Goal: Task Accomplishment & Management: Complete application form

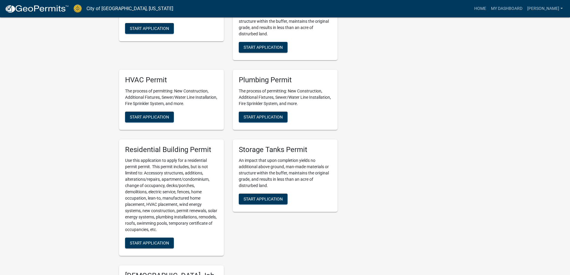
scroll to position [299, 0]
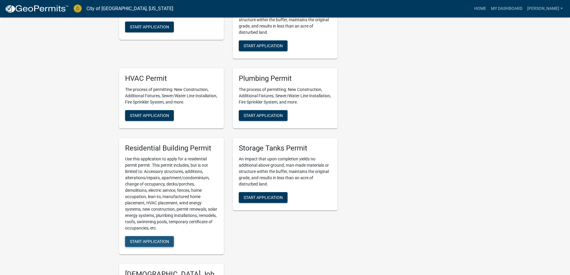
click at [156, 239] on button "Start Application" at bounding box center [149, 241] width 49 height 11
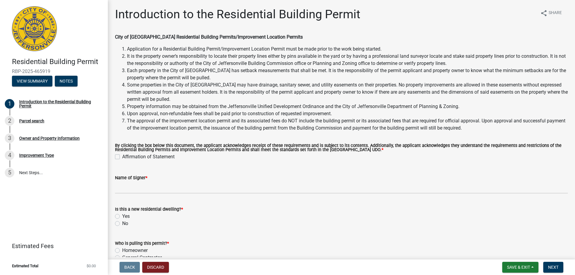
click at [120, 158] on div "Affirmation of Statement" at bounding box center [341, 156] width 453 height 7
click at [122, 157] on label "Affirmation of Statement" at bounding box center [148, 156] width 52 height 7
click at [122, 157] on input "Affirmation of Statement" at bounding box center [124, 155] width 4 height 4
checkbox input "true"
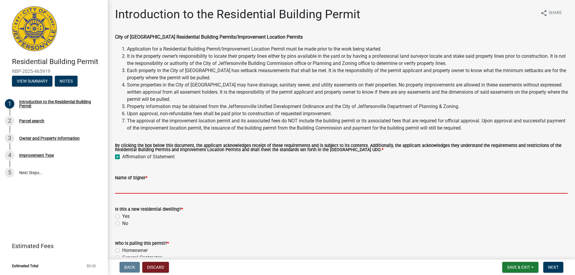
click at [146, 184] on input "Name of Signer *" at bounding box center [341, 187] width 453 height 12
type input "Premier Homes"
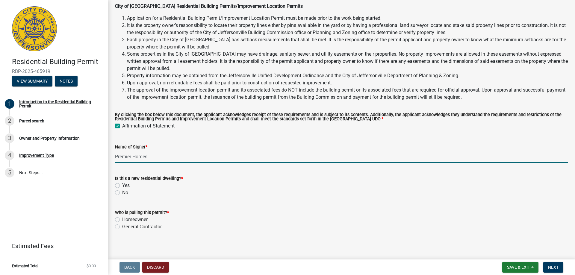
scroll to position [33, 0]
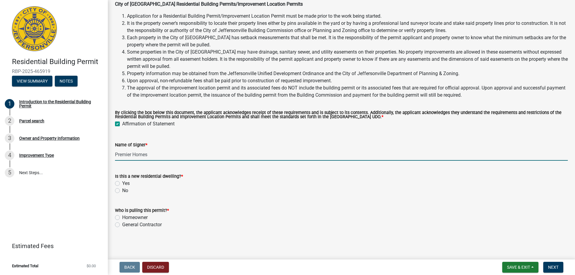
click at [122, 184] on label "Yes" at bounding box center [125, 183] width 7 height 7
click at [122, 184] on input "Yes" at bounding box center [124, 182] width 4 height 4
radio input "true"
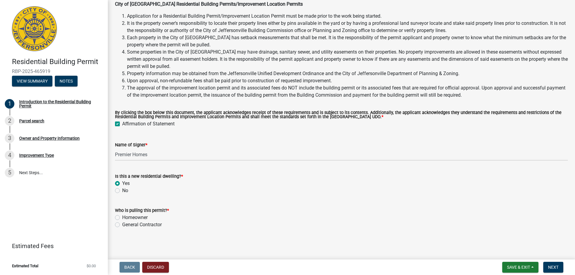
drag, startPoint x: 116, startPoint y: 223, endPoint x: 122, endPoint y: 226, distance: 7.2
click at [122, 223] on label "General Contractor" at bounding box center [142, 224] width 40 height 7
click at [122, 223] on input "General Contractor" at bounding box center [124, 223] width 4 height 4
radio input "true"
click at [553, 265] on button "Next" at bounding box center [553, 267] width 20 height 11
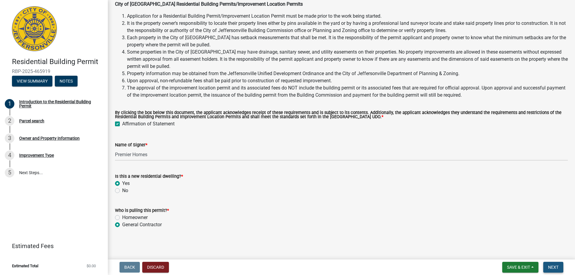
scroll to position [0, 0]
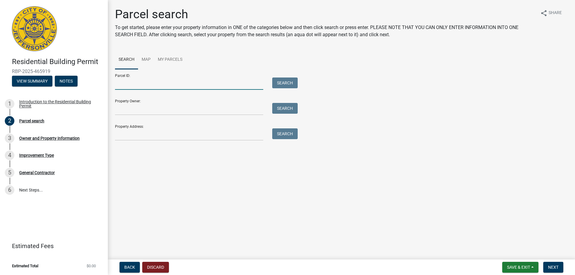
click at [137, 84] on input "Parcel ID:" at bounding box center [189, 84] width 148 height 12
type input "10-42-01-400-525.000-039"
click at [288, 84] on button "Search" at bounding box center [284, 83] width 25 height 11
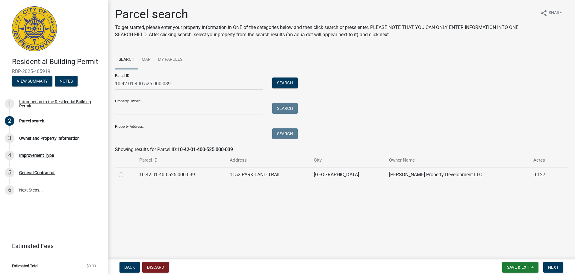
click at [126, 171] on label at bounding box center [126, 171] width 0 height 0
click at [126, 173] on input "radio" at bounding box center [128, 173] width 4 height 4
radio input "true"
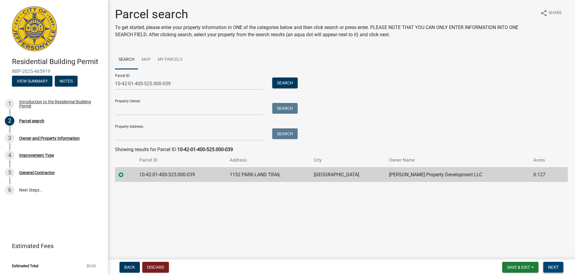
drag, startPoint x: 556, startPoint y: 268, endPoint x: 527, endPoint y: 260, distance: 30.2
click at [555, 267] on span "Next" at bounding box center [553, 267] width 10 height 5
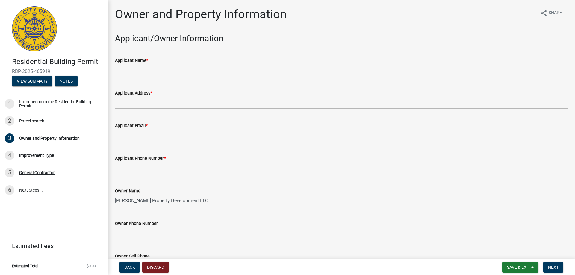
drag, startPoint x: 153, startPoint y: 67, endPoint x: 158, endPoint y: 70, distance: 5.6
click at [152, 66] on input "Applicant Name *" at bounding box center [341, 70] width 453 height 12
type input "[PERSON_NAME]"
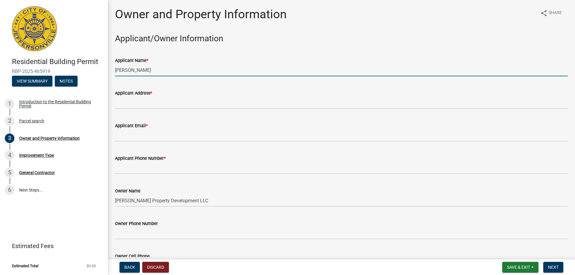
type input "[STREET_ADDRESS][PERSON_NAME]"
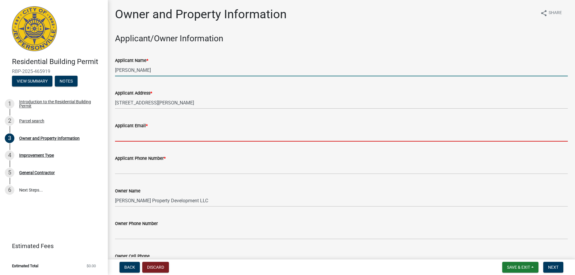
drag, startPoint x: 134, startPoint y: 133, endPoint x: 137, endPoint y: 139, distance: 6.6
click at [134, 133] on input "Applicant Email *" at bounding box center [341, 135] width 453 height 12
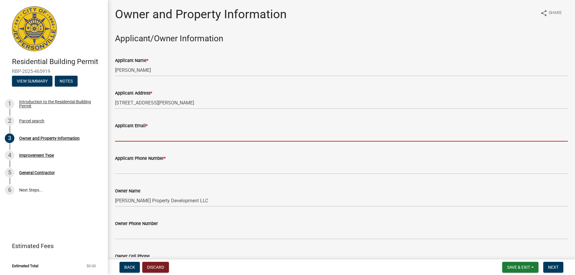
type input "[EMAIL_ADDRESS][DOMAIN_NAME]"
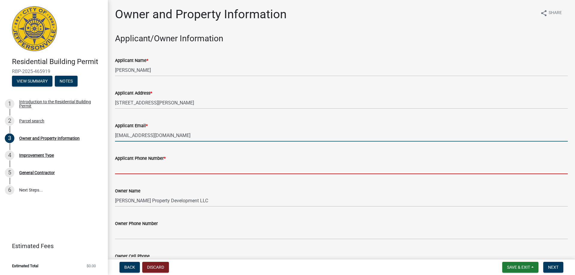
type input "8129445961"
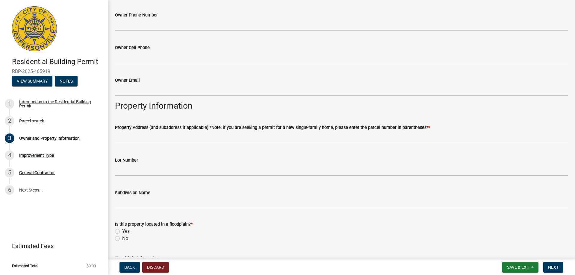
scroll to position [210, 0]
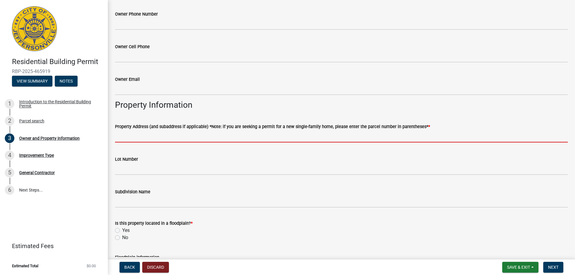
drag, startPoint x: 133, startPoint y: 136, endPoint x: 142, endPoint y: 144, distance: 11.9
click at [133, 136] on input "Property Address (and subaddress if applicable) *Note: if you are seeking a per…" at bounding box center [341, 136] width 453 height 12
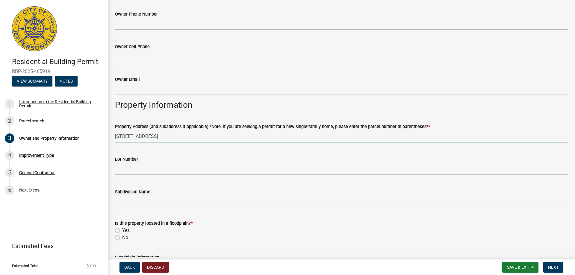
type input "[STREET_ADDRESS]"
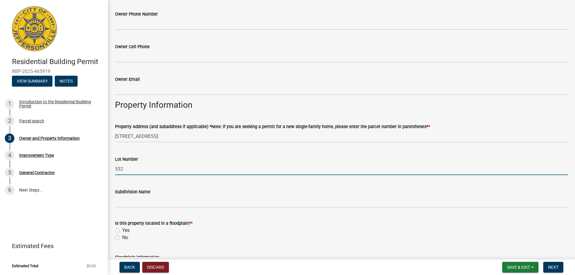
type input "532"
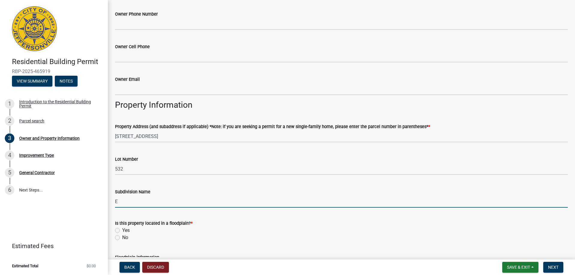
type input "[PERSON_NAME] Commons"
click at [122, 239] on label "No" at bounding box center [125, 237] width 6 height 7
click at [122, 238] on input "No" at bounding box center [124, 236] width 4 height 4
radio input "true"
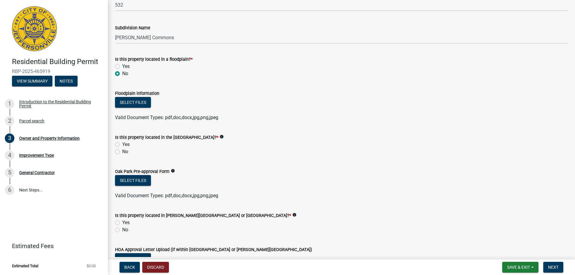
scroll to position [389, 0]
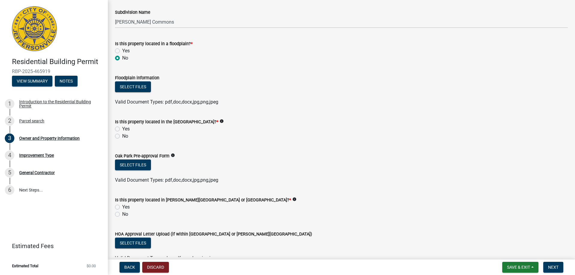
click at [122, 135] on label "No" at bounding box center [125, 136] width 6 height 7
click at [122, 135] on input "No" at bounding box center [124, 135] width 4 height 4
radio input "true"
click at [122, 206] on label "Yes" at bounding box center [125, 207] width 7 height 7
click at [122, 206] on input "Yes" at bounding box center [124, 206] width 4 height 4
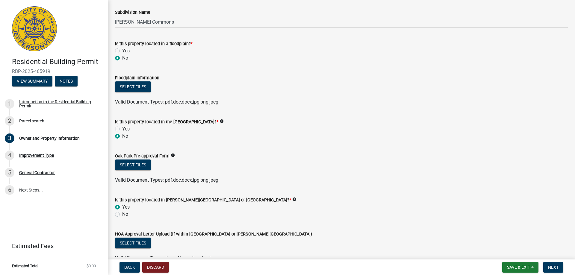
radio input "true"
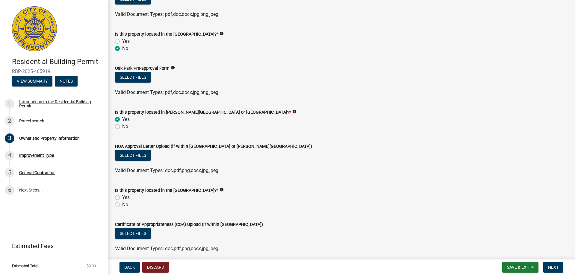
scroll to position [501, 0]
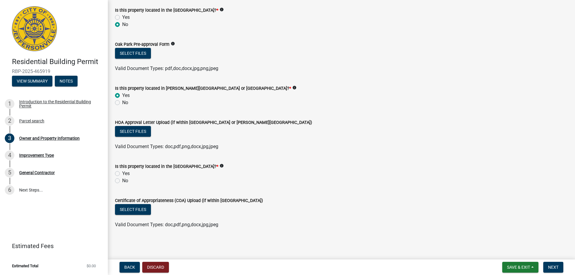
click at [122, 181] on label "No" at bounding box center [125, 180] width 6 height 7
click at [122, 181] on input "No" at bounding box center [124, 179] width 4 height 4
radio input "true"
drag, startPoint x: 552, startPoint y: 267, endPoint x: 533, endPoint y: 267, distance: 19.5
click at [548, 267] on span "Next" at bounding box center [553, 267] width 10 height 5
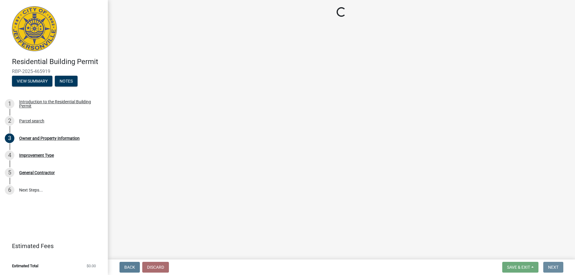
scroll to position [0, 0]
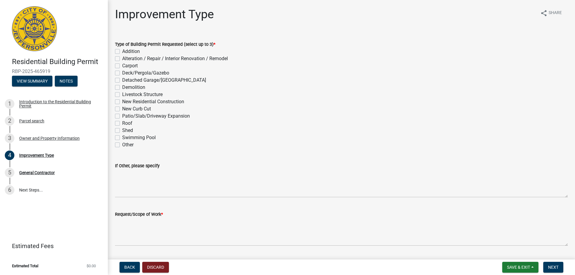
click at [122, 101] on label "New Residential Construction" at bounding box center [153, 101] width 62 height 7
click at [122, 101] on input "New Residential Construction" at bounding box center [124, 100] width 4 height 4
checkbox input "true"
checkbox input "false"
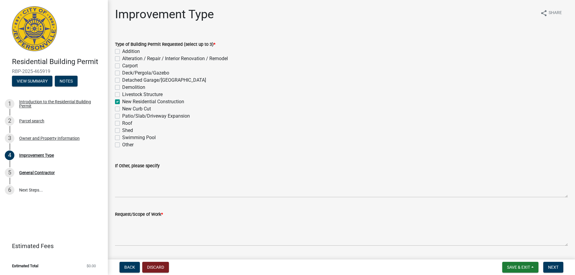
checkbox input "false"
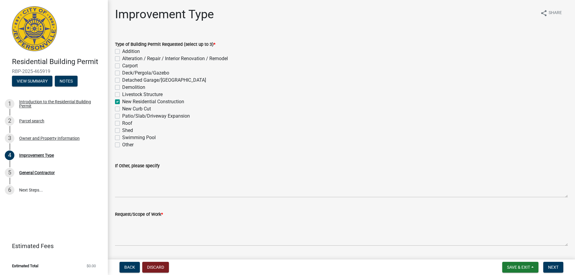
checkbox input "true"
checkbox input "false"
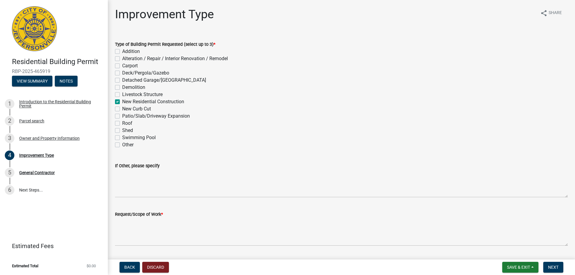
checkbox input "false"
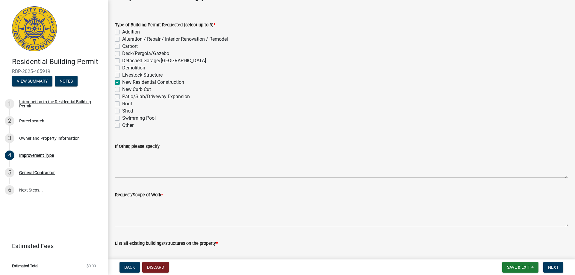
scroll to position [30, 0]
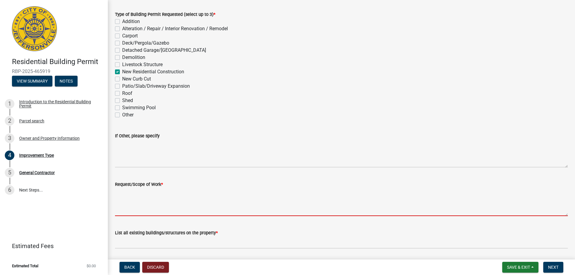
click at [152, 191] on textarea "Request/Scope of Work *" at bounding box center [341, 202] width 453 height 28
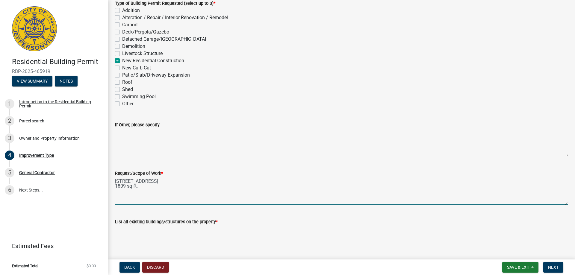
scroll to position [50, 0]
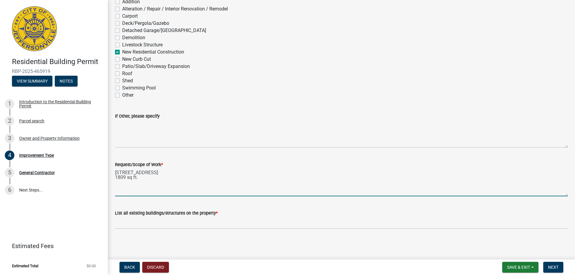
type textarea "[STREET_ADDRESS] 1809 sq ft."
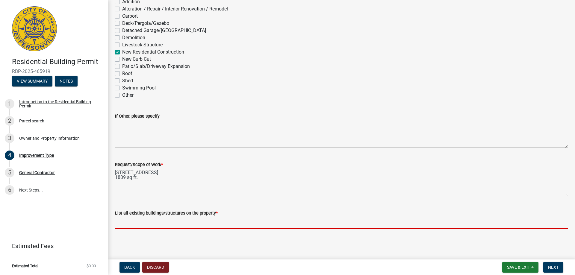
drag, startPoint x: 124, startPoint y: 218, endPoint x: 134, endPoint y: 220, distance: 9.4
click at [124, 218] on input "List all existing buildings/structures on the property *" at bounding box center [341, 223] width 453 height 12
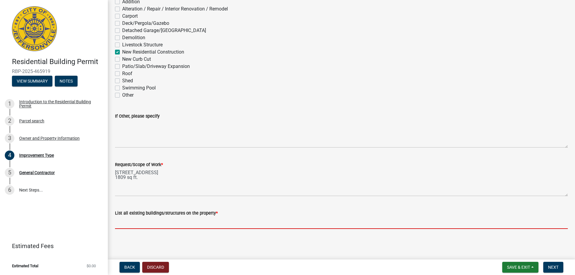
type input "garage, porch, patio"
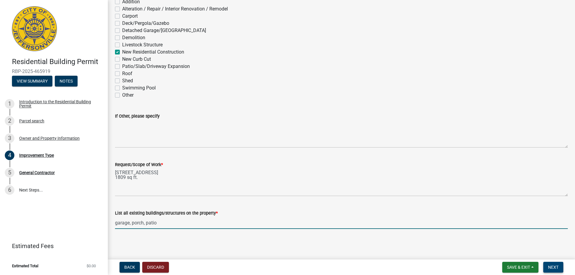
click at [548, 267] on button "Next" at bounding box center [553, 267] width 20 height 11
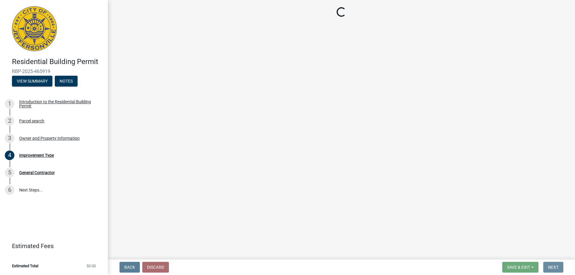
scroll to position [0, 0]
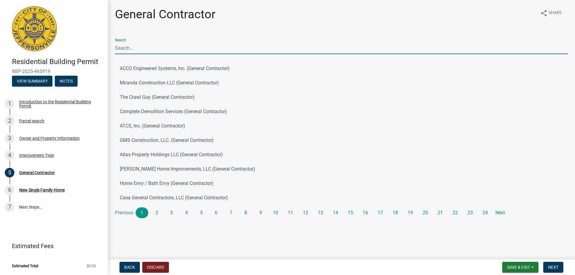
click at [146, 50] on input "Search" at bounding box center [341, 48] width 453 height 12
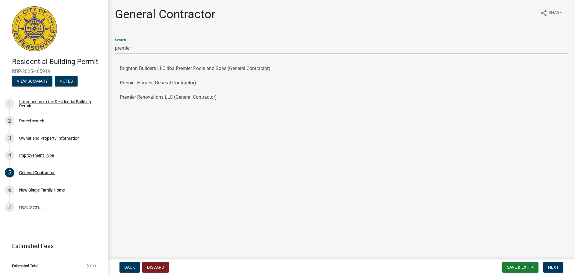
type input "premier homes"
click at [167, 70] on button "Premier Homes (General Contractor)" at bounding box center [341, 68] width 453 height 14
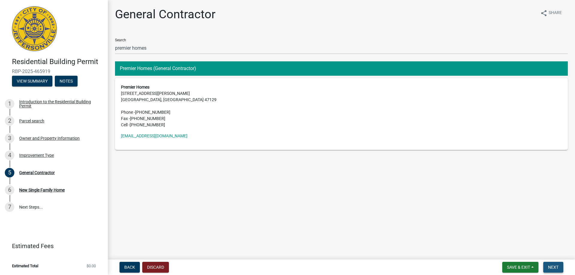
click at [552, 267] on span "Next" at bounding box center [553, 267] width 10 height 5
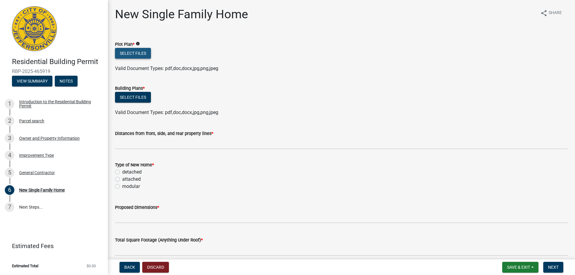
click at [132, 53] on button "Select files" at bounding box center [133, 53] width 36 height 11
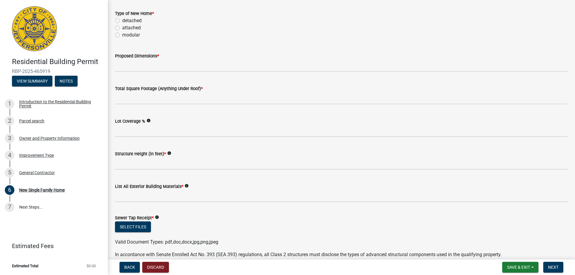
scroll to position [180, 0]
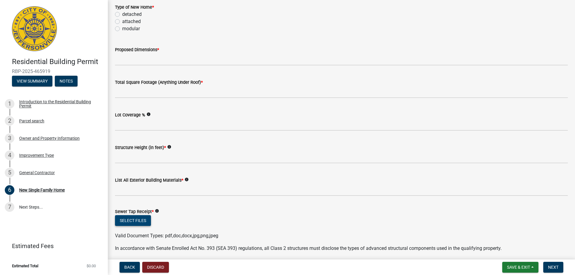
click at [129, 222] on button "Select files" at bounding box center [133, 220] width 36 height 11
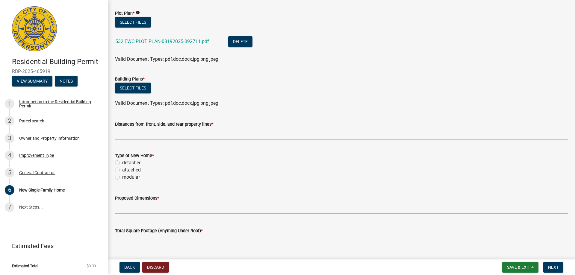
scroll to position [30, 0]
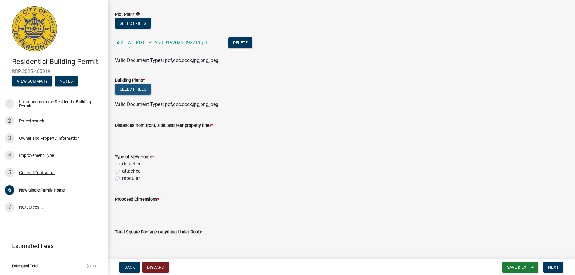
click at [137, 91] on button "Select files" at bounding box center [133, 89] width 36 height 11
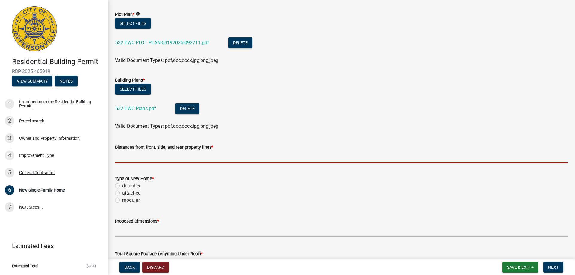
drag, startPoint x: 164, startPoint y: 152, endPoint x: 167, endPoint y: 155, distance: 3.8
click at [164, 152] on input "Distances from front, side, and rear property lines *" at bounding box center [341, 157] width 453 height 12
type input "na"
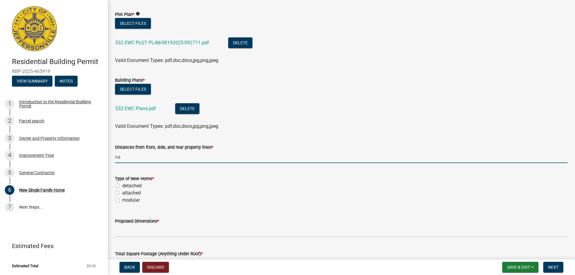
drag, startPoint x: 118, startPoint y: 186, endPoint x: 143, endPoint y: 191, distance: 26.0
click at [122, 186] on label "detached" at bounding box center [131, 185] width 19 height 7
click at [122, 186] on input "detached" at bounding box center [124, 184] width 4 height 4
radio input "true"
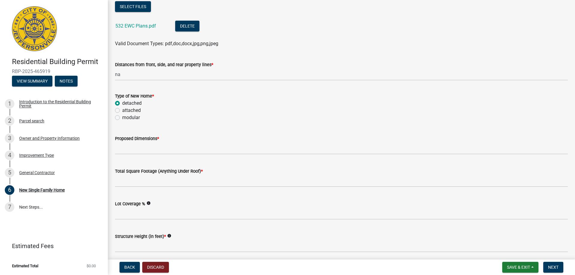
scroll to position [120, 0]
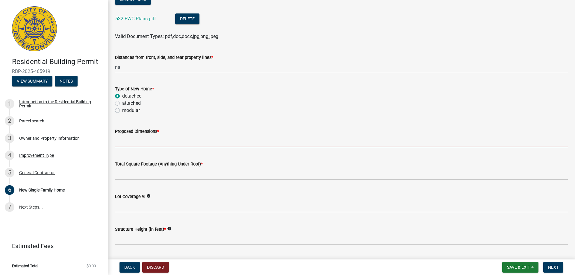
click at [145, 141] on input "Proposed Dimensions *" at bounding box center [341, 141] width 453 height 12
type input "na"
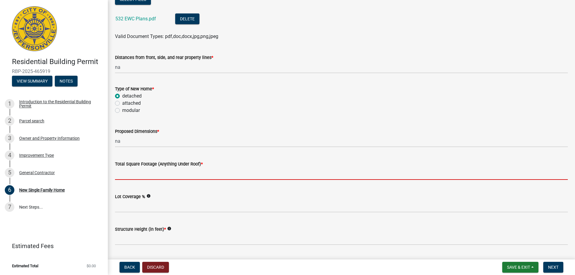
click at [143, 175] on input "Total Square Footage (Anything Under Roof) *" at bounding box center [341, 174] width 453 height 12
type input "1809"
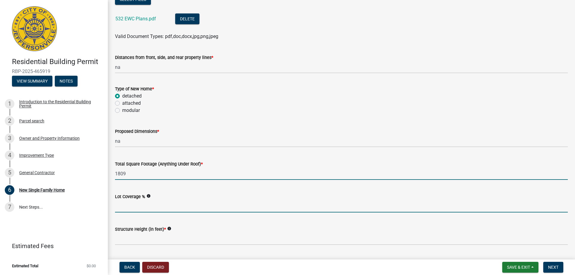
click at [126, 202] on input "Lot Coverage %" at bounding box center [341, 206] width 453 height 12
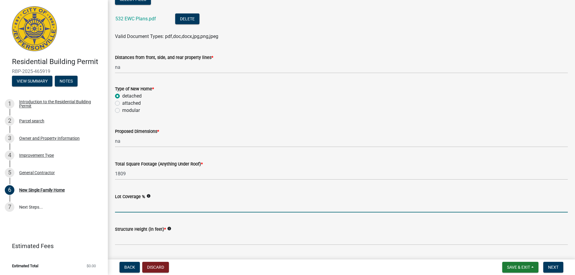
type input "na"
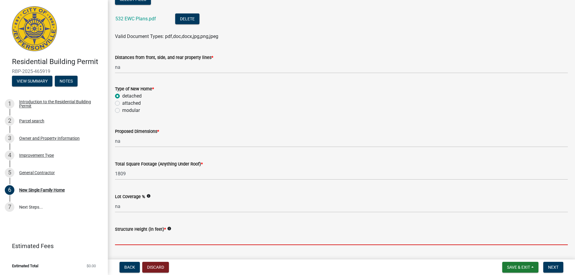
click at [131, 237] on input "Structure Height (in feet) *" at bounding box center [341, 239] width 453 height 12
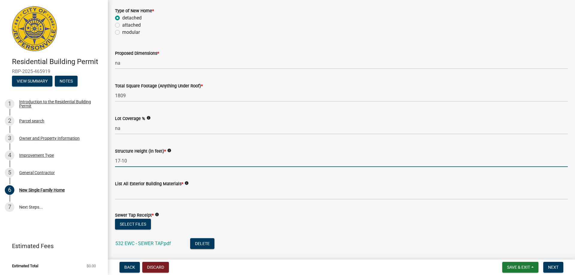
scroll to position [240, 0]
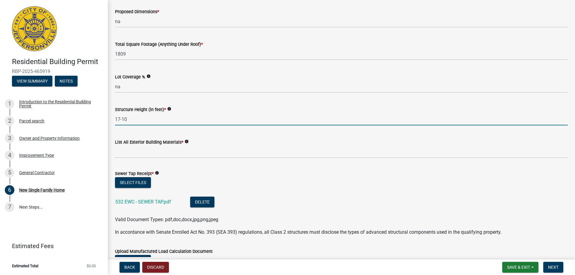
type input "17-10"
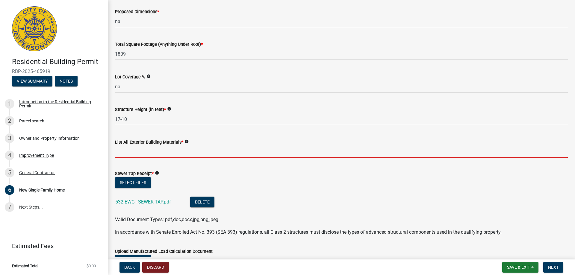
click at [136, 150] on input "List All Exterior Building Materials *" at bounding box center [341, 152] width 453 height 12
type input "shake, brick skirt"
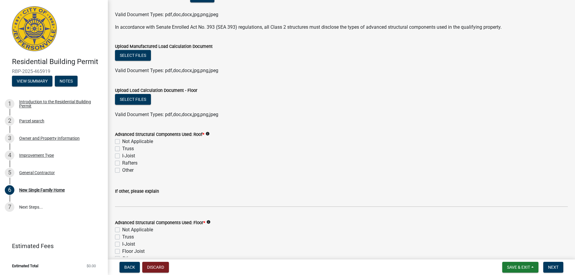
scroll to position [449, 0]
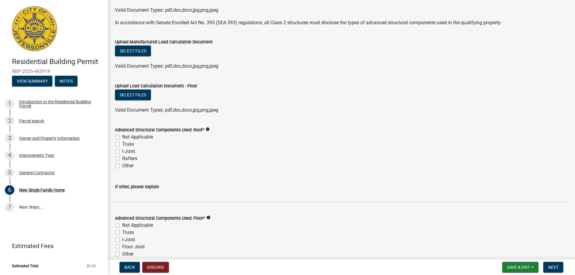
click at [122, 145] on label "Truss" at bounding box center [128, 144] width 12 height 7
click at [122, 145] on input "Truss" at bounding box center [124, 143] width 4 height 4
checkbox input "true"
checkbox input "false"
checkbox input "true"
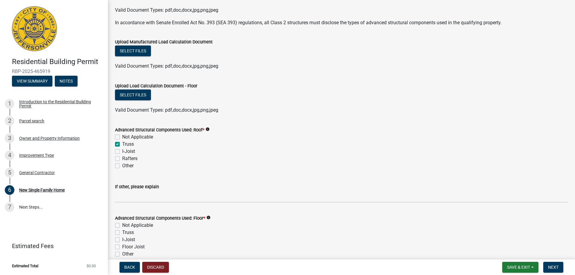
checkbox input "false"
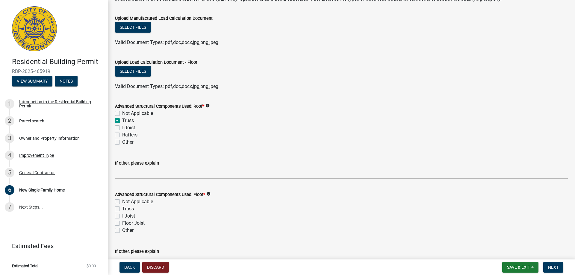
scroll to position [509, 0]
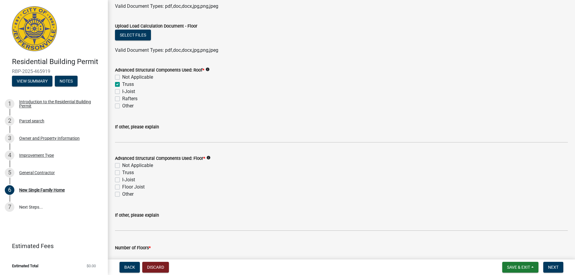
click at [122, 187] on label "Floor Joist" at bounding box center [133, 187] width 22 height 7
click at [122, 187] on input "Floor Joist" at bounding box center [124, 186] width 4 height 4
checkbox input "true"
checkbox input "false"
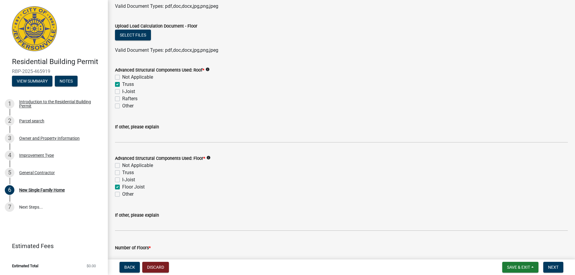
checkbox input "false"
checkbox input "true"
checkbox input "false"
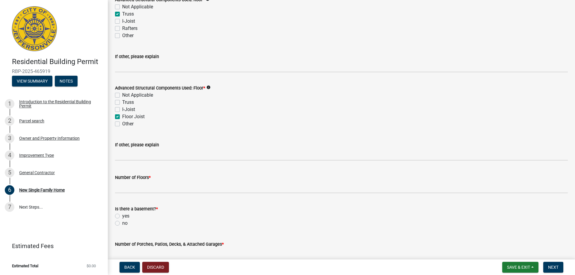
scroll to position [599, 0]
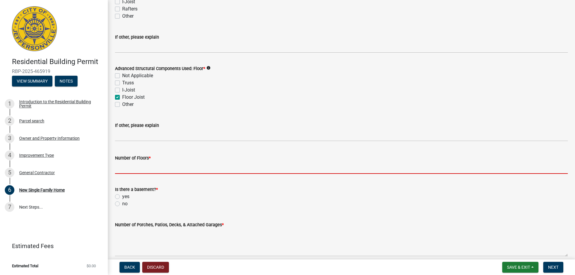
click at [126, 167] on input "Number of Floors *" at bounding box center [341, 168] width 453 height 12
type input "1"
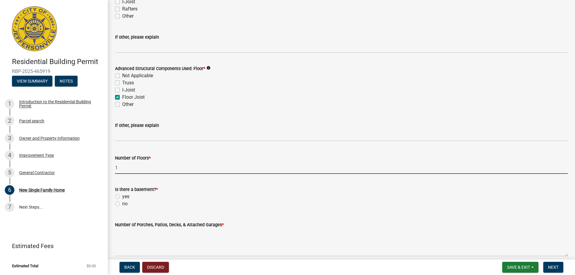
click at [122, 205] on label "no" at bounding box center [124, 203] width 5 height 7
click at [122, 204] on input "no" at bounding box center [124, 202] width 4 height 4
radio input "true"
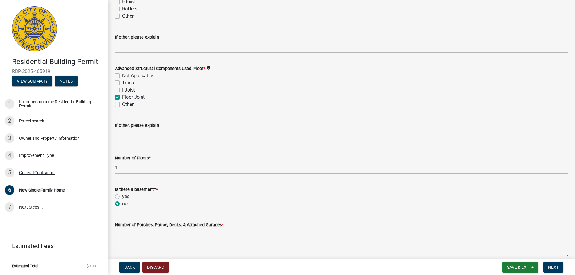
click at [148, 239] on textarea "Number of Porches, Patios, Decks, & Attached Garages *" at bounding box center [341, 242] width 453 height 28
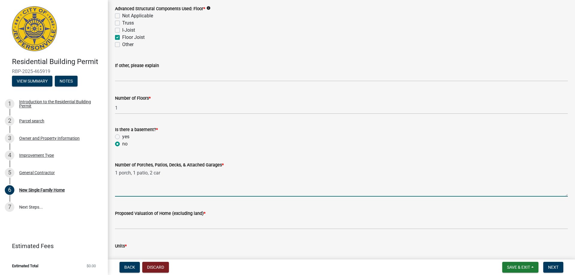
scroll to position [689, 0]
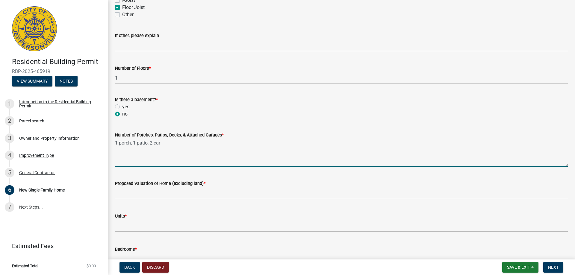
type textarea "1 porch, 1 patio, 2 car"
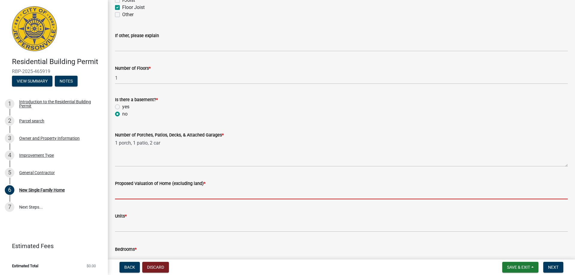
click at [124, 192] on input "Proposed Valuation of Home (excluding land) *" at bounding box center [341, 193] width 453 height 12
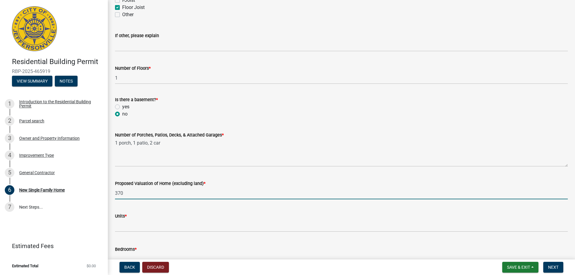
type input "370,000.00"
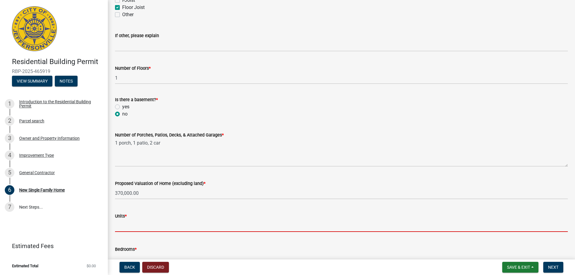
click at [129, 224] on input "text" at bounding box center [341, 226] width 453 height 12
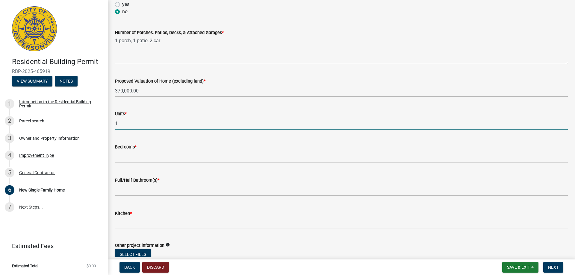
scroll to position [809, 0]
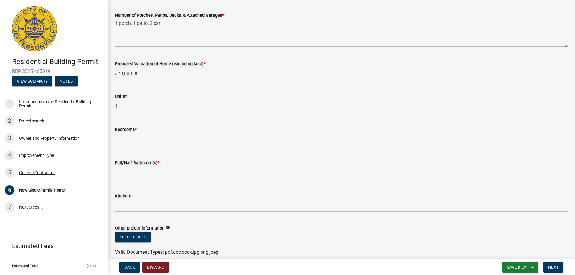
type input "1"
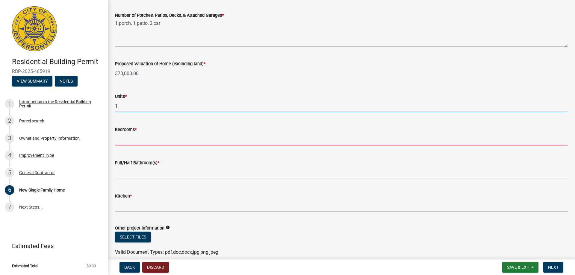
click at [129, 138] on input "text" at bounding box center [341, 139] width 453 height 12
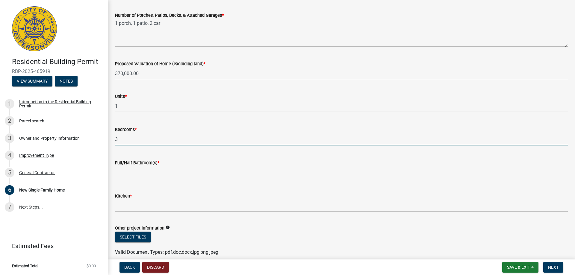
type input "3"
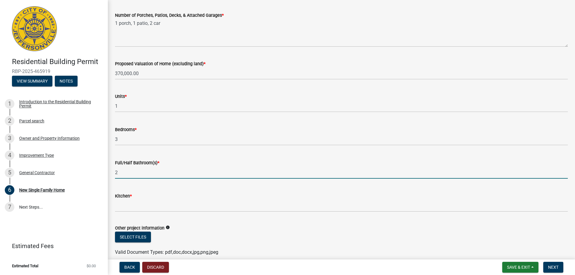
type input "2"
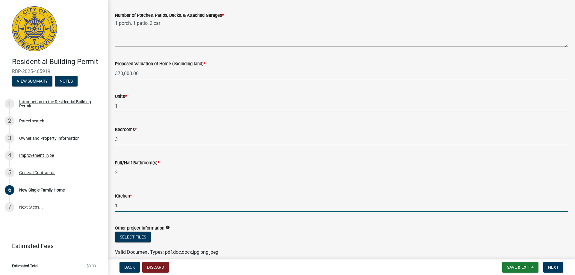
type input "1"
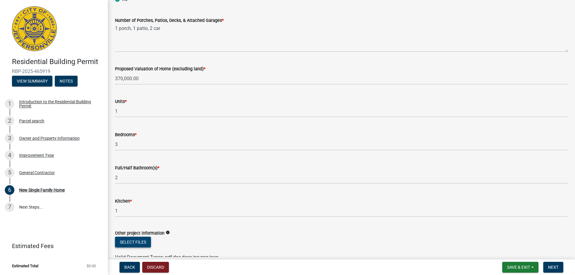
scroll to position [836, 0]
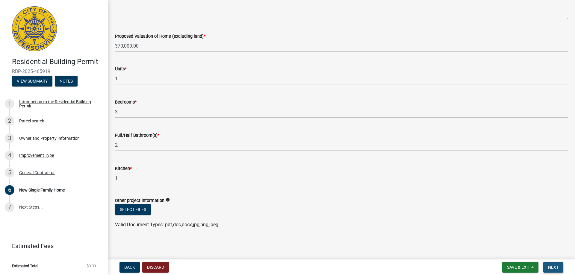
click at [552, 267] on span "Next" at bounding box center [553, 267] width 10 height 5
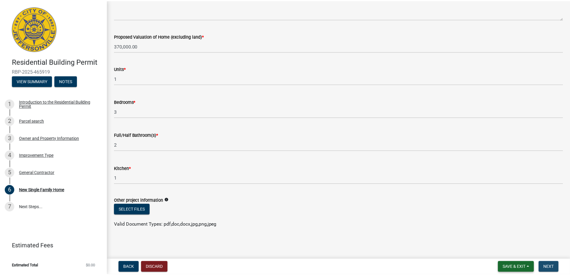
scroll to position [0, 0]
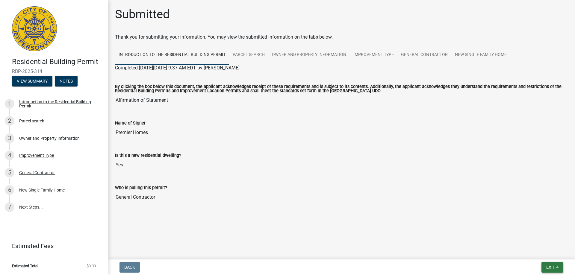
click at [547, 268] on span "Exit" at bounding box center [550, 267] width 9 height 5
click at [540, 251] on button "Save & Exit" at bounding box center [539, 252] width 48 height 14
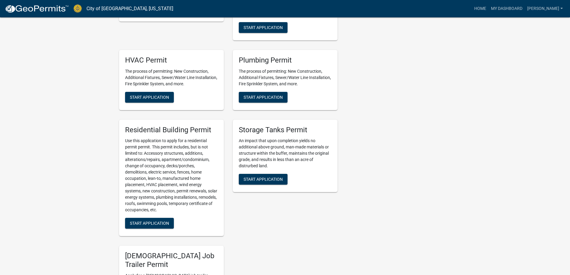
scroll to position [329, 0]
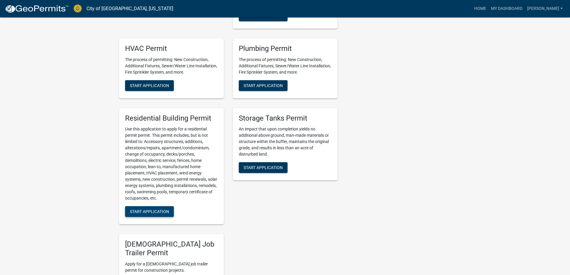
click at [141, 210] on span "Start Application" at bounding box center [149, 211] width 39 height 5
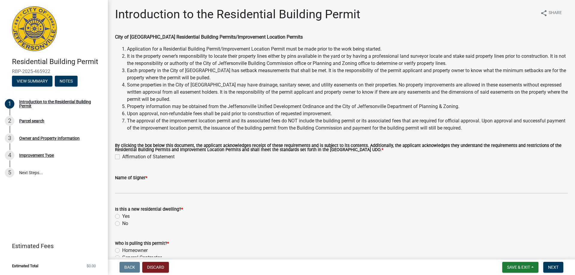
click at [122, 158] on label "Affirmation of Statement" at bounding box center [148, 156] width 52 height 7
click at [122, 157] on input "Affirmation of Statement" at bounding box center [124, 155] width 4 height 4
checkbox input "true"
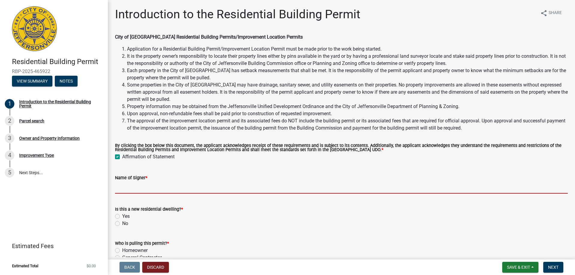
click at [120, 184] on input "Name of Signer *" at bounding box center [341, 187] width 453 height 12
type input "Premier Homes"
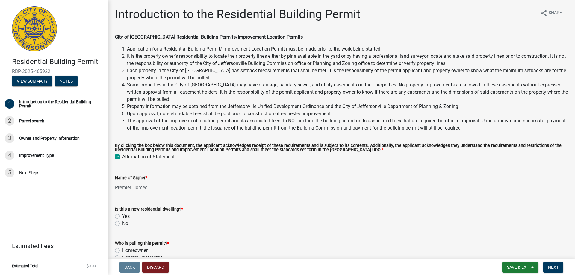
click at [122, 215] on label "Yes" at bounding box center [125, 216] width 7 height 7
click at [122, 215] on input "Yes" at bounding box center [124, 215] width 4 height 4
radio input "true"
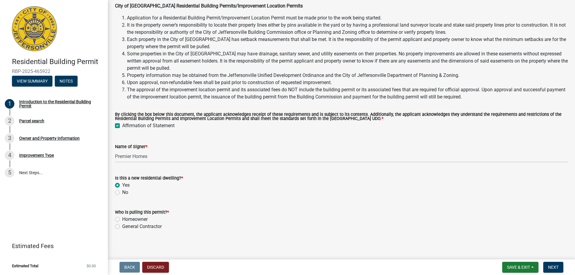
scroll to position [33, 0]
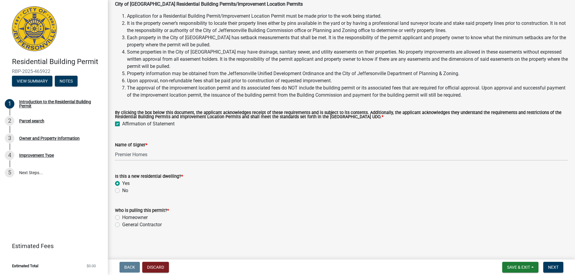
click at [122, 225] on label "General Contractor" at bounding box center [142, 224] width 40 height 7
click at [122, 225] on input "General Contractor" at bounding box center [124, 223] width 4 height 4
radio input "true"
drag, startPoint x: 555, startPoint y: 272, endPoint x: 551, endPoint y: 271, distance: 4.0
click at [552, 271] on button "Next" at bounding box center [553, 267] width 20 height 11
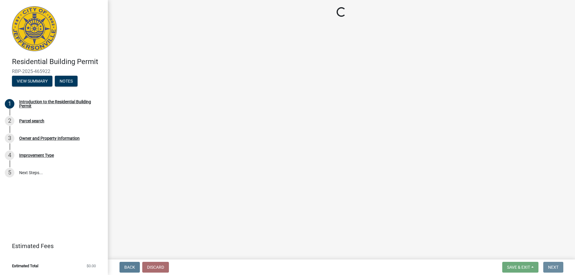
scroll to position [0, 0]
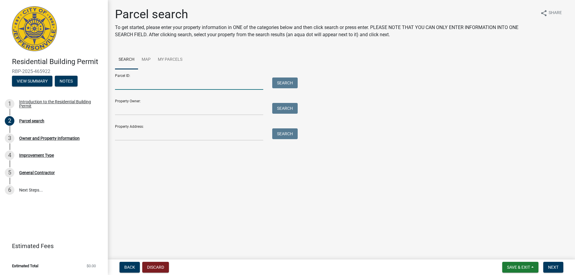
click at [171, 86] on input "Parcel ID:" at bounding box center [189, 84] width 148 height 12
type input "10-42-01-400-526.00-039"
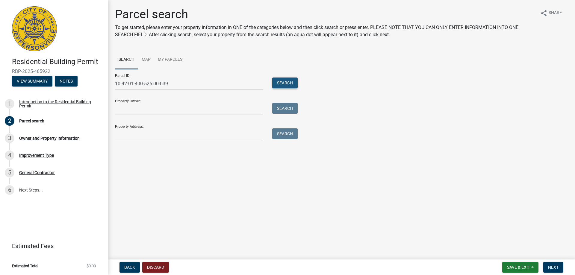
click at [285, 84] on button "Search" at bounding box center [284, 83] width 25 height 11
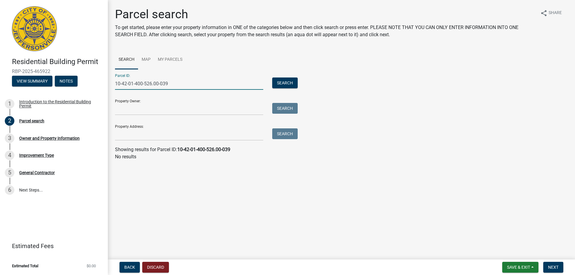
drag, startPoint x: 182, startPoint y: 81, endPoint x: 81, endPoint y: 77, distance: 101.3
click at [81, 77] on div "Residential Building Permit RBP-2025-465922 View Summary Notes 1 Introduction t…" at bounding box center [287, 137] width 575 height 275
type input "10-42-01-400-526.000-039"
click at [292, 86] on button "Search" at bounding box center [284, 83] width 25 height 11
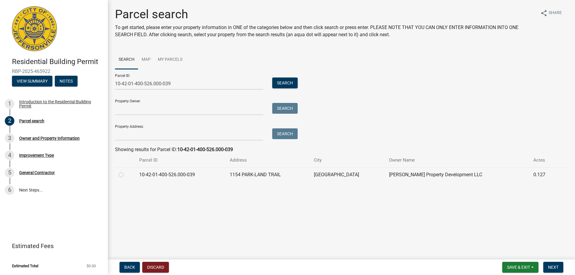
drag, startPoint x: 120, startPoint y: 174, endPoint x: 165, endPoint y: 199, distance: 51.5
click at [126, 171] on label at bounding box center [126, 171] width 0 height 0
click at [126, 174] on input "radio" at bounding box center [128, 173] width 4 height 4
radio input "true"
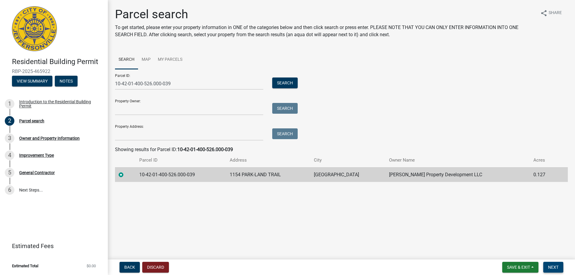
click at [553, 266] on span "Next" at bounding box center [553, 267] width 10 height 5
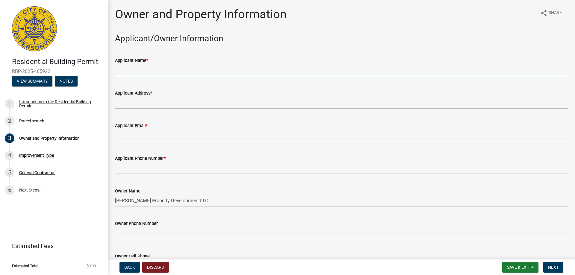
click at [146, 71] on input "Applicant Name *" at bounding box center [341, 70] width 453 height 12
type input "[PERSON_NAME]"
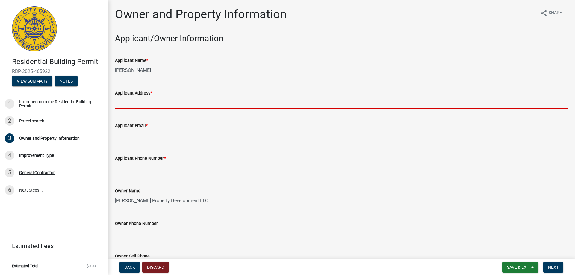
type input "[STREET_ADDRESS][PERSON_NAME]"
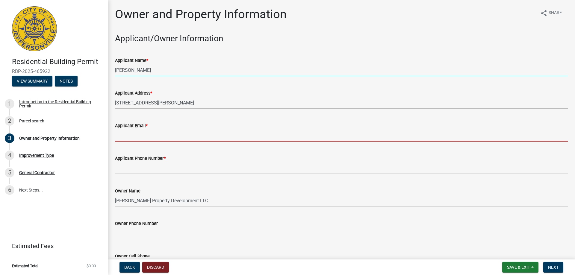
click at [148, 139] on input "Applicant Email *" at bounding box center [341, 135] width 453 height 12
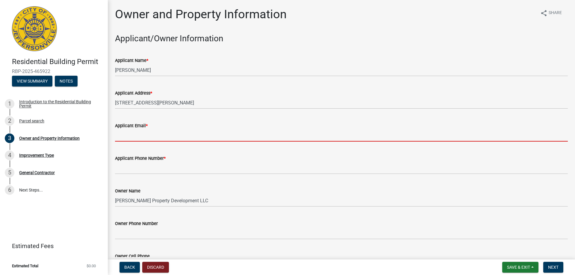
type input "[EMAIL_ADDRESS][DOMAIN_NAME]"
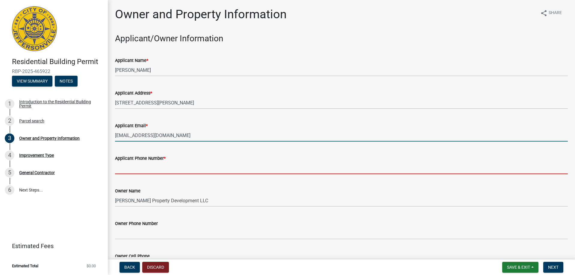
type input "8129445961"
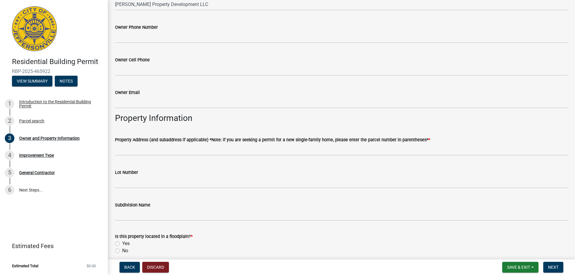
scroll to position [210, 0]
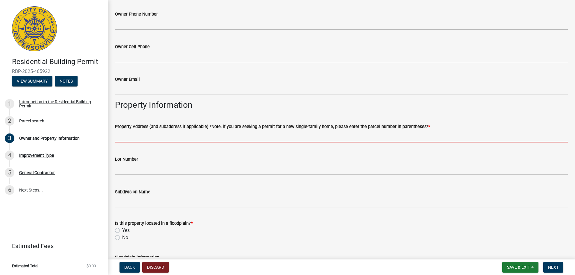
drag, startPoint x: 135, startPoint y: 135, endPoint x: 148, endPoint y: 143, distance: 15.7
click at [135, 135] on input "Property Address (and subaddress if applicable) *Note: if you are seeking a per…" at bounding box center [341, 136] width 453 height 12
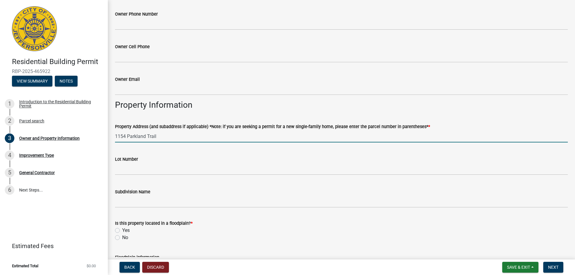
type input "1154 Parkland Trail"
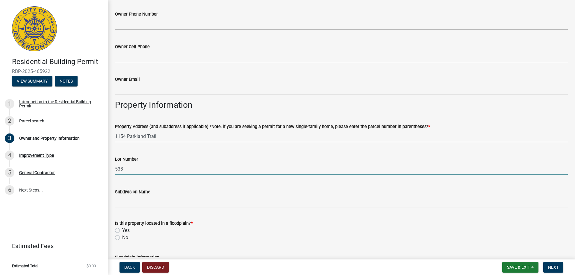
type input "533"
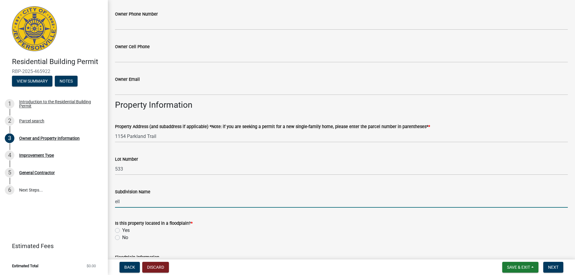
type input "[PERSON_NAME] Commons"
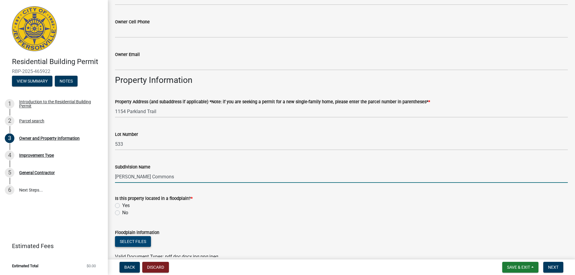
scroll to position [270, 0]
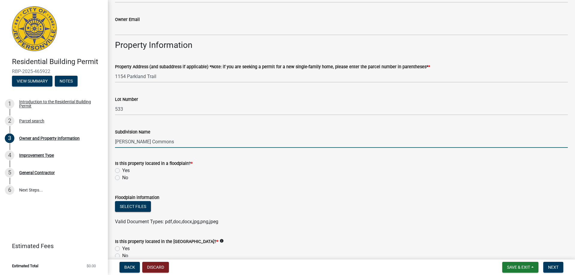
click at [118, 175] on div "No" at bounding box center [341, 177] width 453 height 7
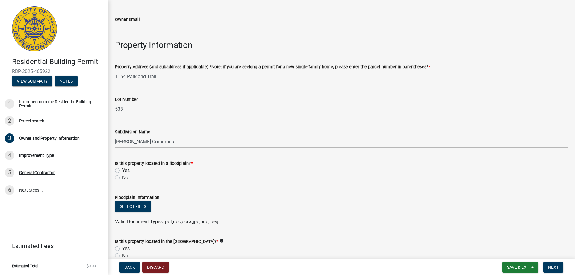
click at [122, 177] on label "No" at bounding box center [125, 177] width 6 height 7
click at [122, 177] on input "No" at bounding box center [124, 176] width 4 height 4
radio input "true"
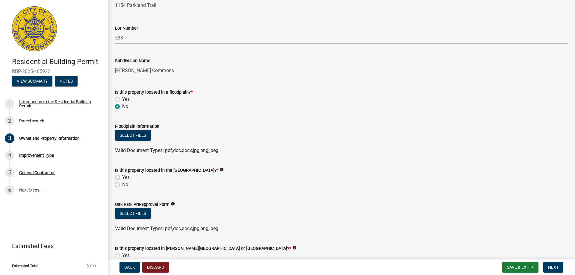
scroll to position [359, 0]
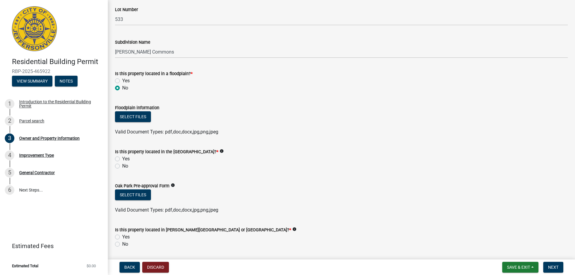
click at [122, 166] on label "No" at bounding box center [125, 166] width 6 height 7
click at [122, 166] on input "No" at bounding box center [124, 165] width 4 height 4
radio input "true"
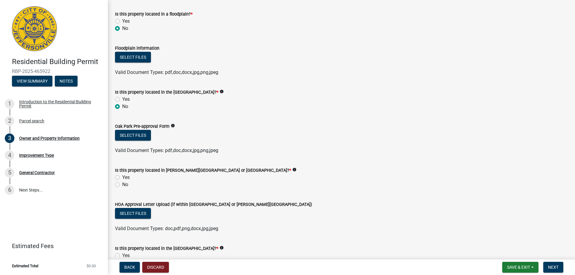
scroll to position [419, 0]
drag, startPoint x: 117, startPoint y: 176, endPoint x: 130, endPoint y: 213, distance: 39.5
click at [122, 176] on label "Yes" at bounding box center [125, 177] width 7 height 7
click at [122, 176] on input "Yes" at bounding box center [124, 176] width 4 height 4
radio input "true"
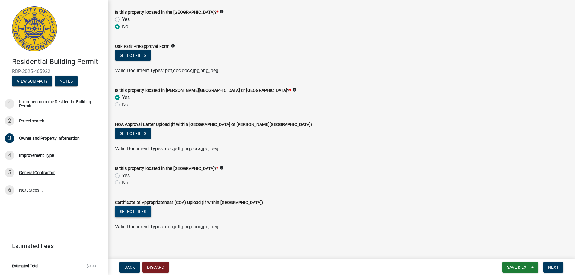
scroll to position [501, 0]
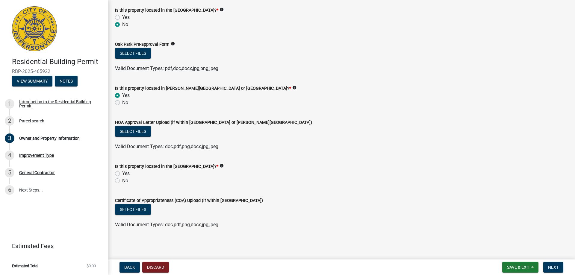
click at [122, 180] on label "No" at bounding box center [125, 180] width 6 height 7
click at [122, 180] on input "No" at bounding box center [124, 179] width 4 height 4
radio input "true"
click at [552, 265] on span "Next" at bounding box center [553, 267] width 10 height 5
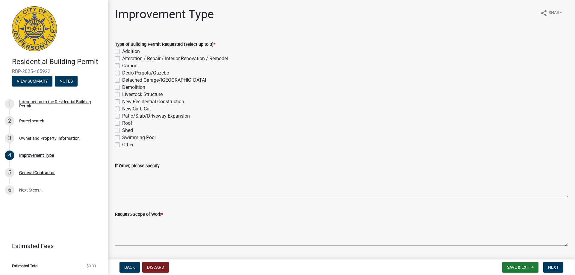
click at [122, 102] on label "New Residential Construction" at bounding box center [153, 101] width 62 height 7
click at [122, 102] on input "New Residential Construction" at bounding box center [124, 100] width 4 height 4
checkbox input "true"
checkbox input "false"
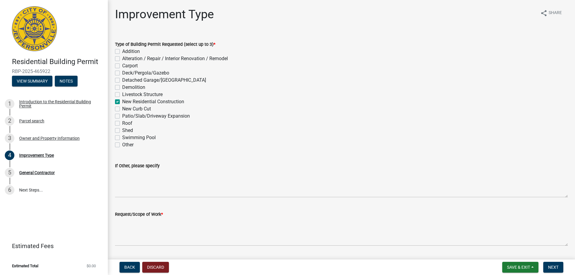
checkbox input "false"
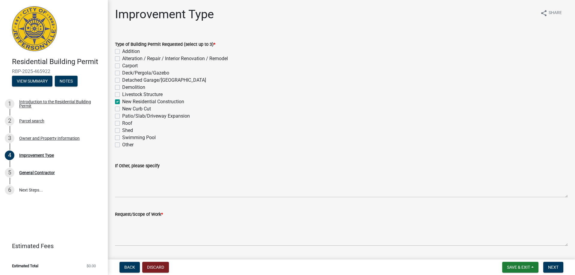
checkbox input "true"
checkbox input "false"
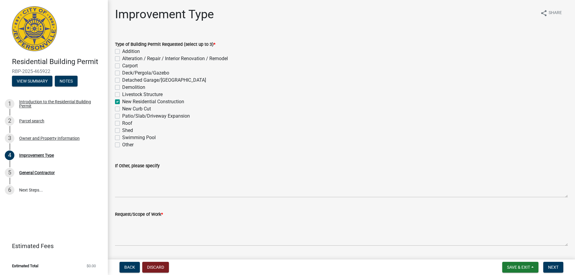
checkbox input "false"
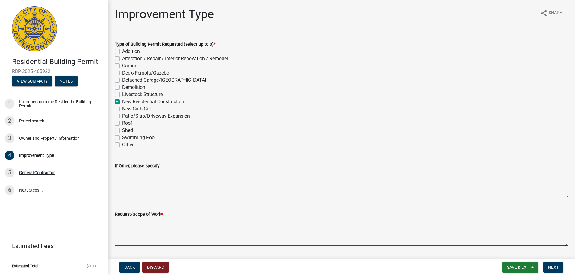
click at [152, 222] on textarea "Request/Scope of Work *" at bounding box center [341, 232] width 453 height 28
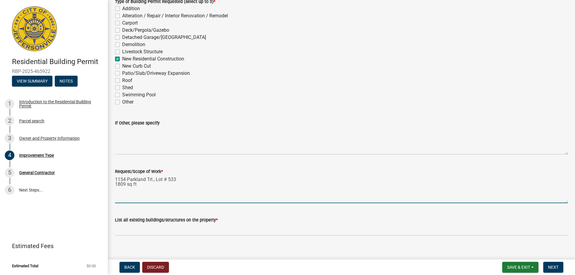
scroll to position [50, 0]
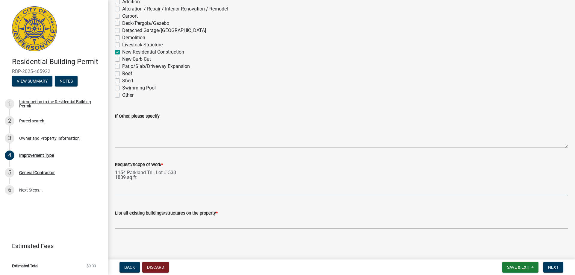
type textarea "1154 Parkland Trl., Lot # 533 1809 sq ft"
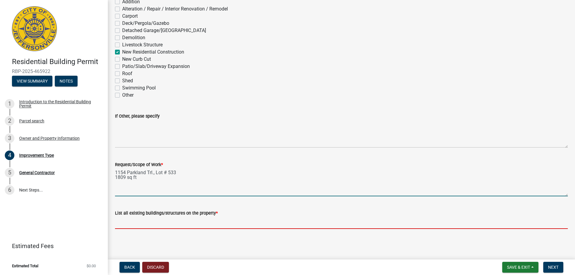
click at [185, 220] on input "List all existing buildings/structures on the property *" at bounding box center [341, 223] width 453 height 12
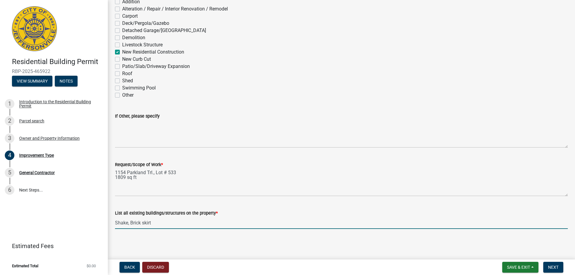
type input "Shake, Brick skirt"
drag, startPoint x: 252, startPoint y: 239, endPoint x: 266, endPoint y: 242, distance: 14.3
click at [253, 239] on main "Improvement Type share Share Type of Building Permit Requested (select up to 3)…" at bounding box center [341, 128] width 467 height 257
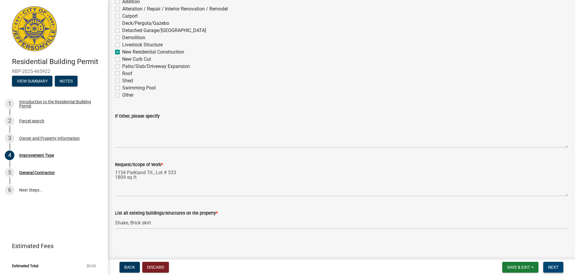
click at [555, 269] on span "Next" at bounding box center [553, 267] width 10 height 5
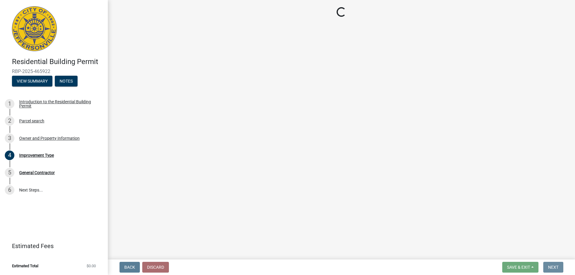
scroll to position [0, 0]
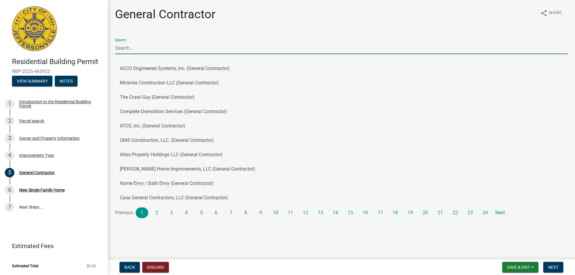
click at [146, 46] on input "Search" at bounding box center [341, 48] width 453 height 12
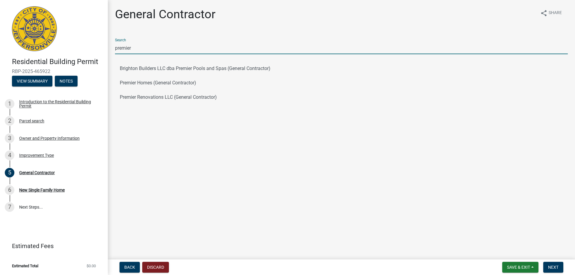
type input "premier homes"
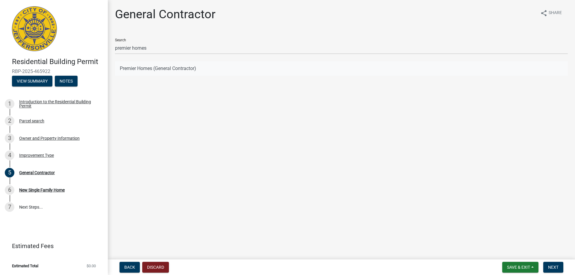
click at [150, 70] on button "Premier Homes (General Contractor)" at bounding box center [341, 68] width 453 height 14
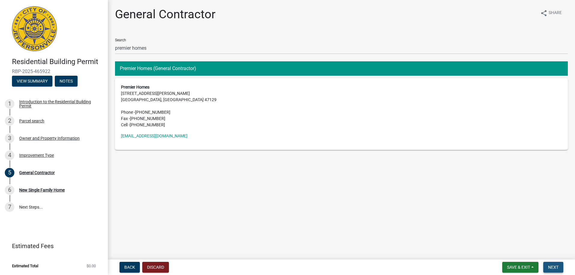
click at [555, 267] on span "Next" at bounding box center [553, 267] width 10 height 5
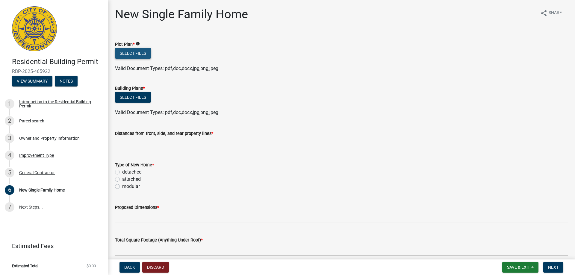
click at [137, 52] on button "Select files" at bounding box center [133, 53] width 36 height 11
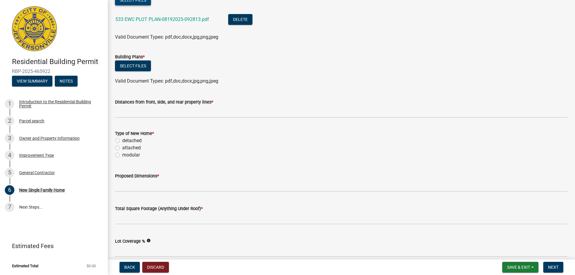
scroll to position [60, 0]
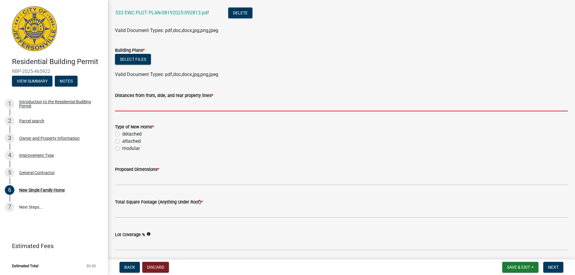
click at [162, 106] on input "Distances from front, side, and rear property lines *" at bounding box center [341, 105] width 453 height 12
type input "na"
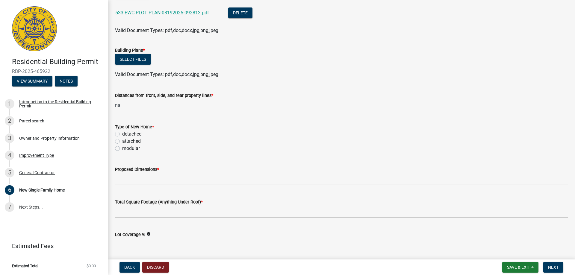
click at [115, 134] on div "Type of New Home * detached attached modular" at bounding box center [341, 134] width 462 height 36
drag, startPoint x: 117, startPoint y: 134, endPoint x: 124, endPoint y: 161, distance: 27.6
click at [122, 135] on label "detached" at bounding box center [131, 134] width 19 height 7
click at [122, 134] on input "detached" at bounding box center [124, 133] width 4 height 4
radio input "true"
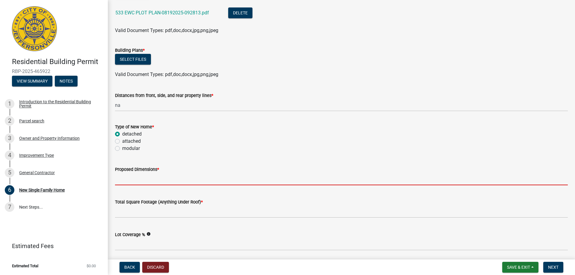
click at [134, 180] on input "Proposed Dimensions *" at bounding box center [341, 179] width 453 height 12
type input "na"
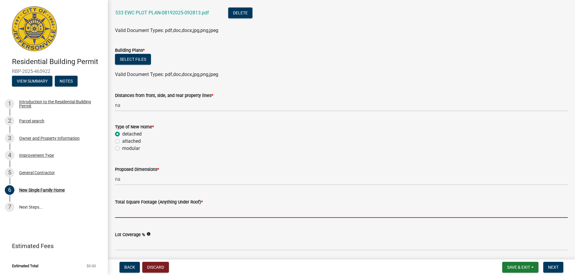
drag, startPoint x: 143, startPoint y: 210, endPoint x: 188, endPoint y: 213, distance: 45.3
click at [144, 210] on input "Total Square Footage (Anything Under Roof) *" at bounding box center [341, 212] width 453 height 12
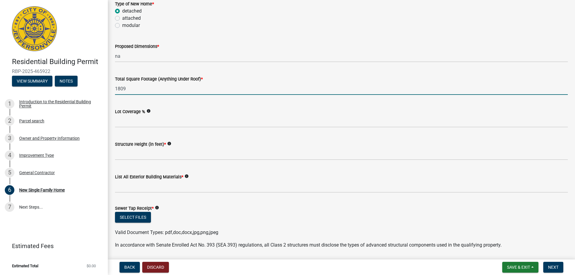
scroll to position [210, 0]
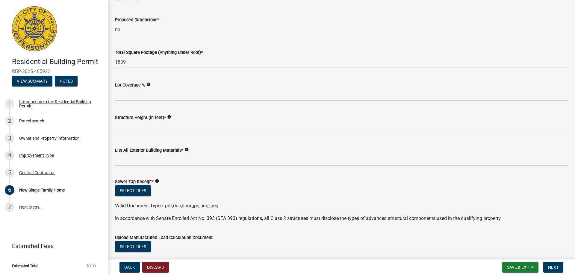
type input "1809"
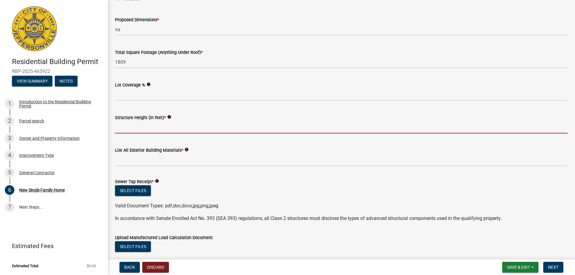
click at [150, 129] on input "Structure Height (in feet) *" at bounding box center [341, 127] width 453 height 12
type input "17-10"
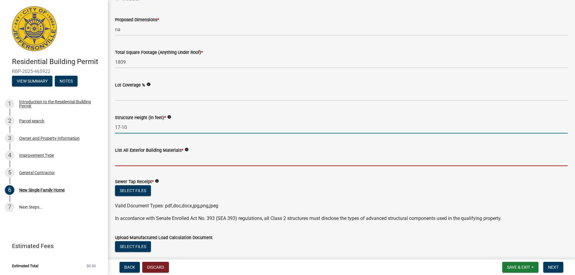
drag, startPoint x: 149, startPoint y: 159, endPoint x: 152, endPoint y: 160, distance: 3.4
click at [149, 159] on input "List All Exterior Building Materials *" at bounding box center [341, 160] width 453 height 12
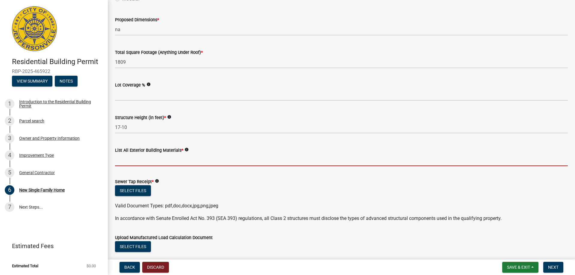
type input "shake, brick skirt"
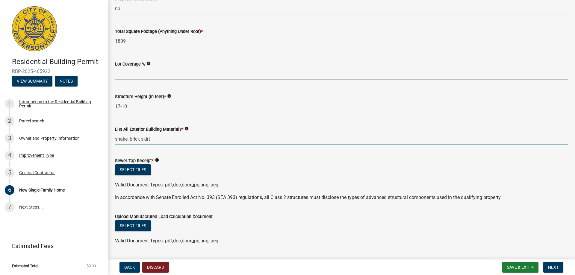
scroll to position [240, 0]
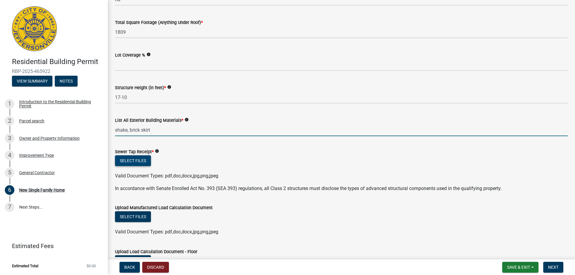
click at [132, 161] on button "Select files" at bounding box center [133, 160] width 36 height 11
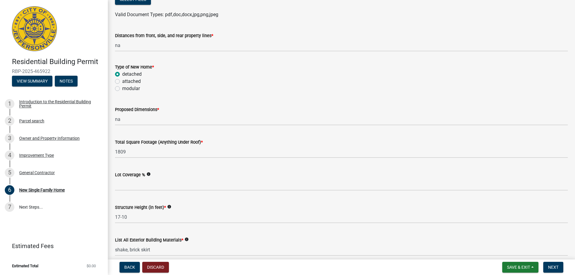
scroll to position [90, 0]
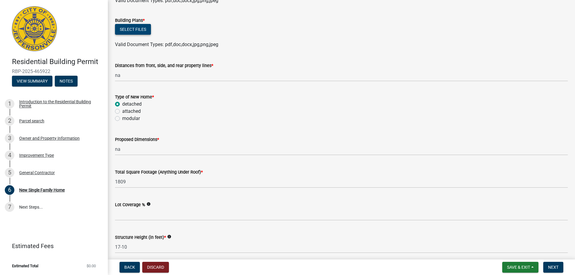
click at [134, 30] on button "Select files" at bounding box center [133, 29] width 36 height 11
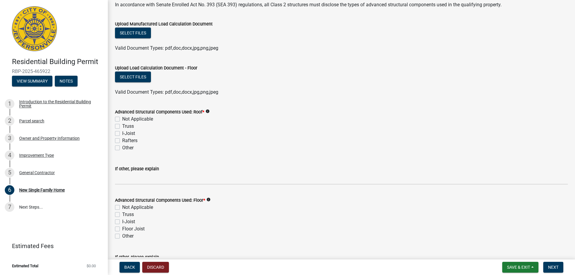
scroll to position [479, 0]
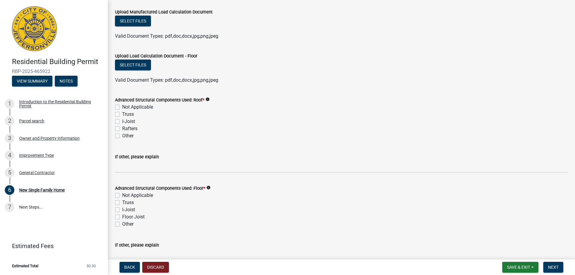
click at [122, 115] on label "Truss" at bounding box center [128, 114] width 12 height 7
click at [122, 115] on input "Truss" at bounding box center [124, 113] width 4 height 4
checkbox input "true"
checkbox input "false"
checkbox input "true"
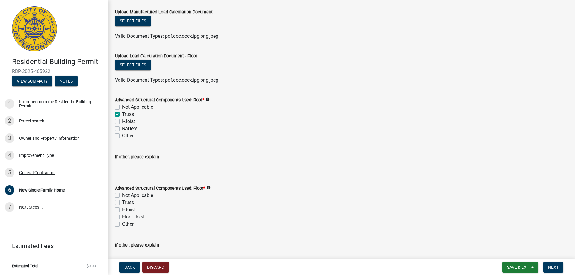
checkbox input "false"
click at [122, 219] on label "Floor Joist" at bounding box center [133, 217] width 22 height 7
click at [122, 217] on input "Floor Joist" at bounding box center [124, 216] width 4 height 4
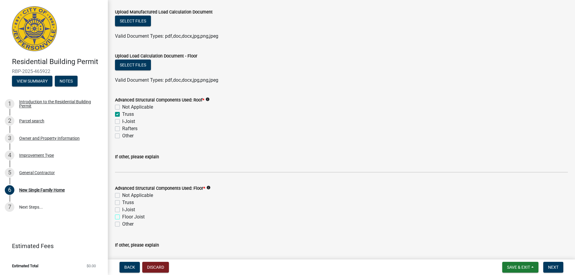
checkbox input "true"
checkbox input "false"
checkbox input "true"
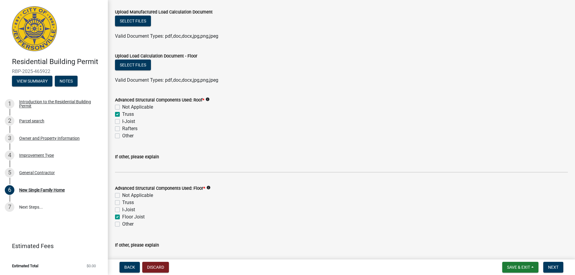
checkbox input "false"
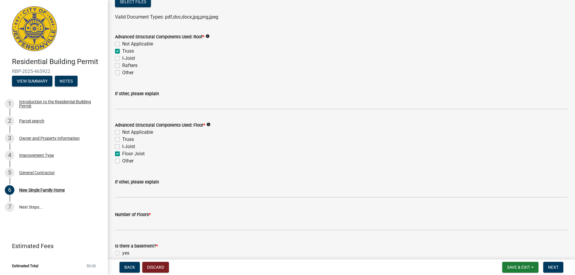
scroll to position [569, 0]
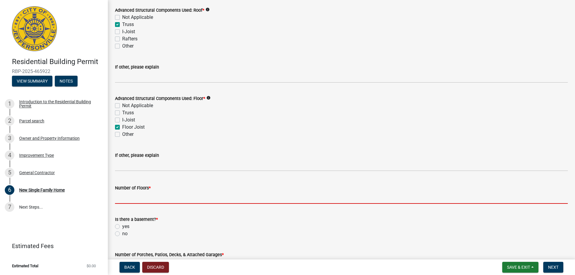
click at [138, 197] on input "Number of Floors *" at bounding box center [341, 198] width 453 height 12
type input "1"
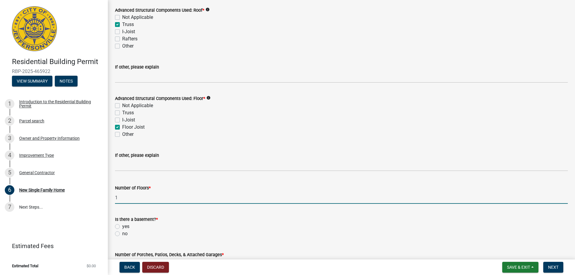
drag, startPoint x: 117, startPoint y: 233, endPoint x: 121, endPoint y: 234, distance: 3.9
click at [122, 233] on label "no" at bounding box center [124, 233] width 5 height 7
click at [122, 233] on input "no" at bounding box center [124, 232] width 4 height 4
radio input "true"
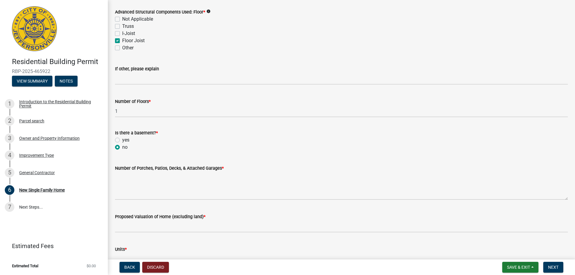
scroll to position [659, 0]
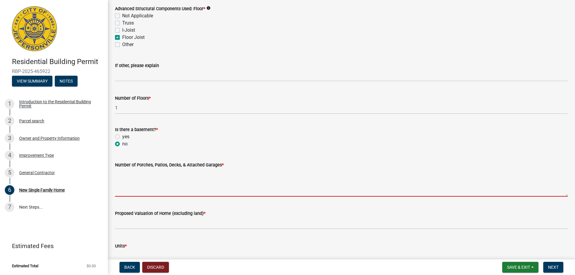
click at [161, 178] on textarea "Number of Porches, Patios, Decks, & Attached Garages *" at bounding box center [341, 183] width 453 height 28
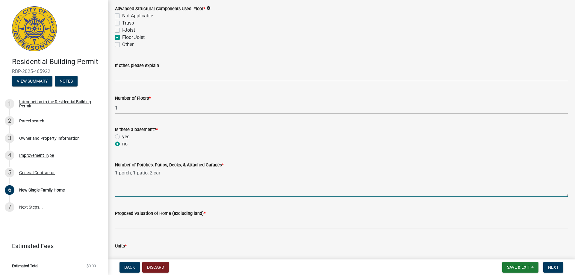
type textarea "1 porch, 1 patio, 2 car"
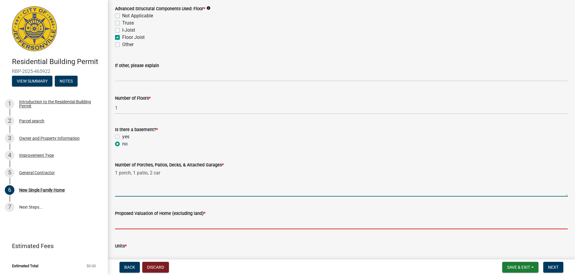
click at [159, 220] on input "Proposed Valuation of Home (excluding land) *" at bounding box center [341, 223] width 453 height 12
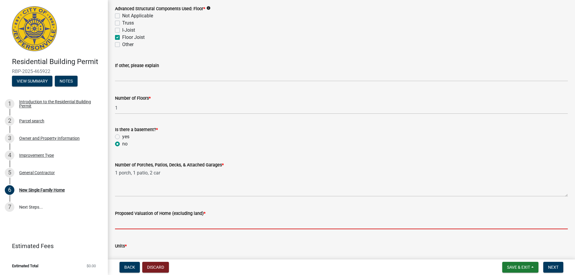
type input "370,000.00"
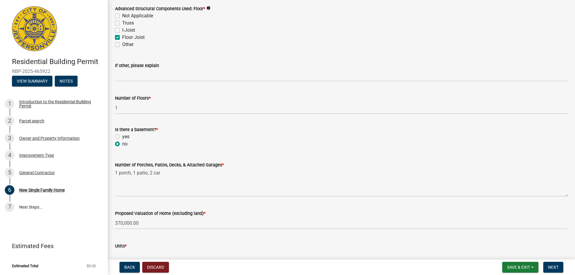
click at [129, 251] on input "text" at bounding box center [341, 256] width 453 height 12
type input "1"
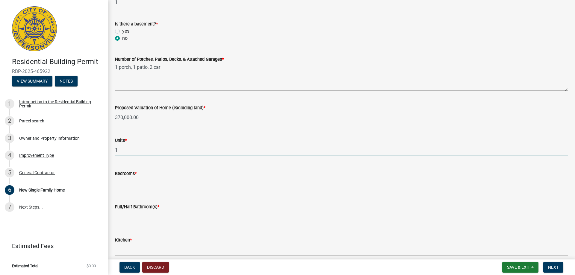
scroll to position [779, 0]
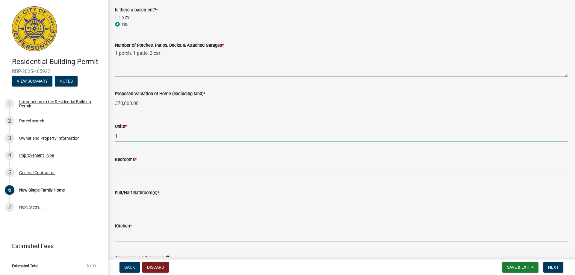
click at [123, 169] on input "text" at bounding box center [341, 169] width 453 height 12
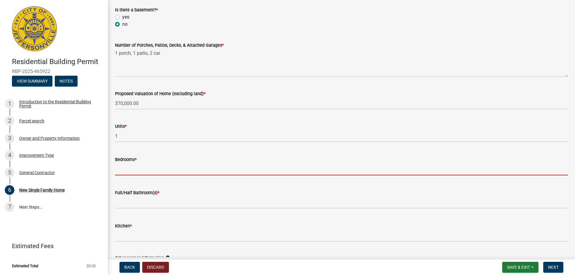
type input "3"
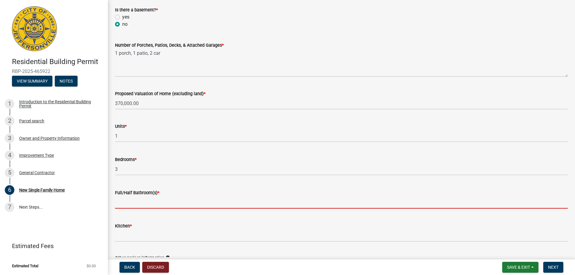
click at [140, 203] on input "text" at bounding box center [341, 202] width 453 height 12
type input "2"
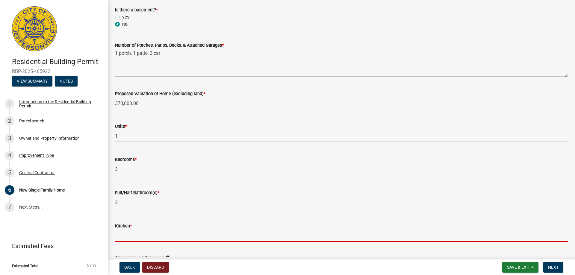
click at [135, 233] on input "text" at bounding box center [341, 236] width 453 height 12
type input "1"
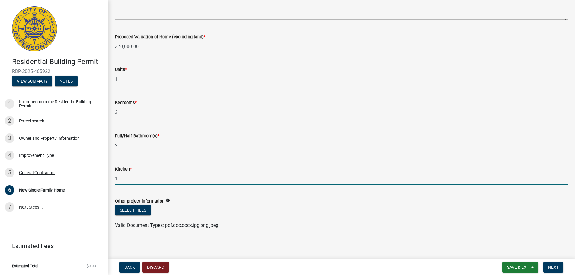
scroll to position [836, 0]
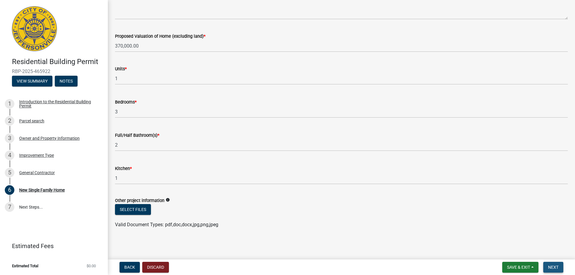
click at [549, 270] on button "Next" at bounding box center [553, 267] width 20 height 11
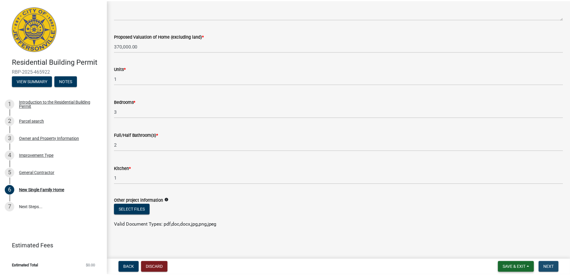
scroll to position [0, 0]
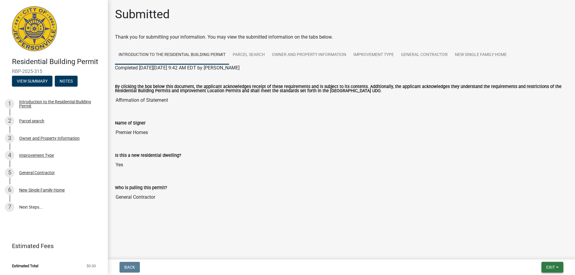
click at [549, 269] on span "Exit" at bounding box center [550, 267] width 9 height 5
click at [531, 251] on button "Save & Exit" at bounding box center [539, 252] width 48 height 14
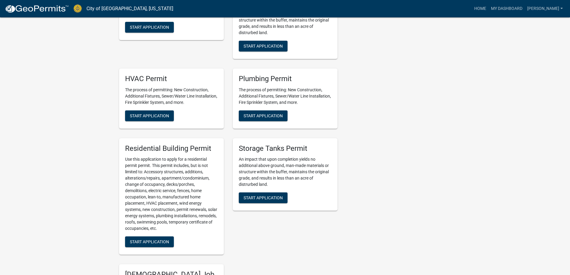
scroll to position [299, 0]
click at [152, 242] on span "Start Application" at bounding box center [149, 241] width 39 height 5
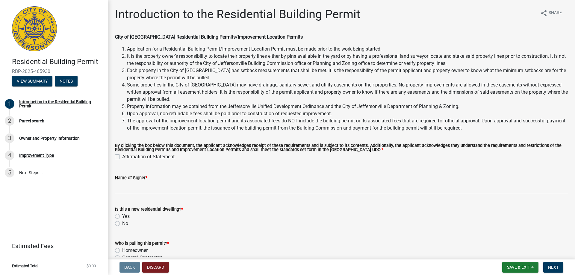
drag, startPoint x: 119, startPoint y: 156, endPoint x: 122, endPoint y: 173, distance: 18.0
click at [122, 157] on label "Affirmation of Statement" at bounding box center [148, 156] width 52 height 7
click at [122, 157] on input "Affirmation of Statement" at bounding box center [124, 155] width 4 height 4
checkbox input "true"
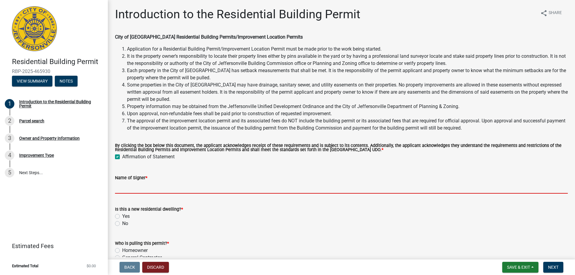
click at [124, 188] on input "Name of Signer *" at bounding box center [341, 187] width 453 height 12
type input "Premier Homes"
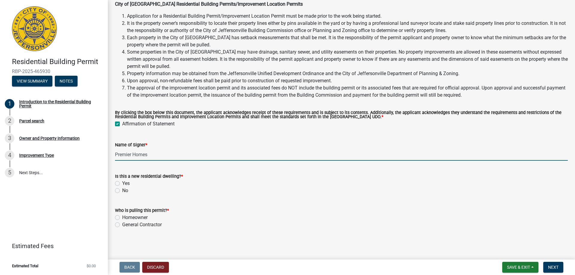
scroll to position [33, 0]
drag, startPoint x: 117, startPoint y: 182, endPoint x: 119, endPoint y: 198, distance: 16.0
click at [122, 183] on label "Yes" at bounding box center [125, 183] width 7 height 7
click at [122, 183] on input "Yes" at bounding box center [124, 182] width 4 height 4
radio input "true"
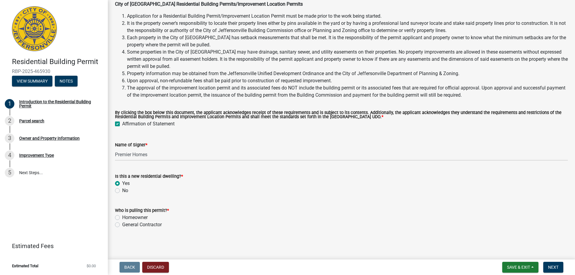
drag, startPoint x: 117, startPoint y: 224, endPoint x: 122, endPoint y: 226, distance: 5.1
click at [122, 224] on label "General Contractor" at bounding box center [142, 224] width 40 height 7
click at [122, 224] on input "General Contractor" at bounding box center [124, 223] width 4 height 4
radio input "true"
click at [550, 263] on button "Next" at bounding box center [553, 267] width 20 height 11
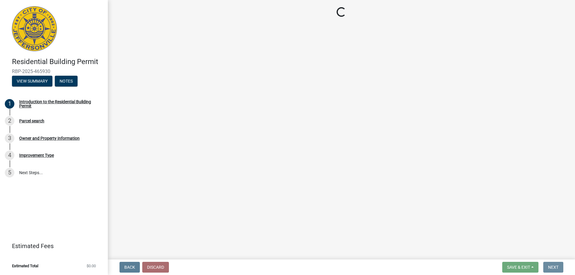
scroll to position [0, 0]
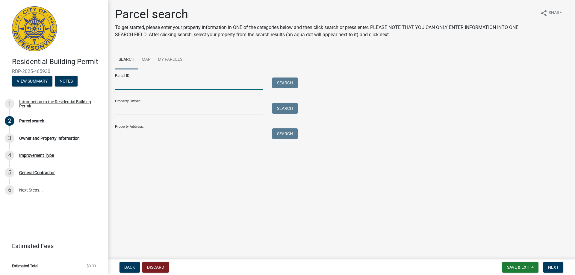
drag, startPoint x: 148, startPoint y: 84, endPoint x: 152, endPoint y: 89, distance: 6.9
click at [148, 84] on input "Parcel ID:" at bounding box center [189, 84] width 148 height 12
type input "10-42-01-400-528.000-039"
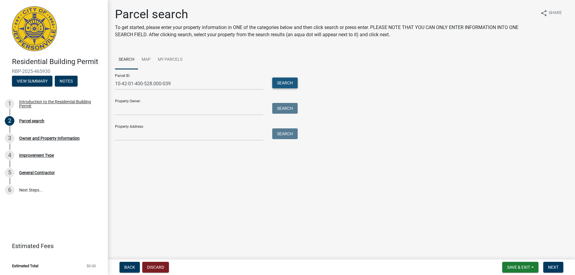
click at [286, 83] on button "Search" at bounding box center [284, 83] width 25 height 11
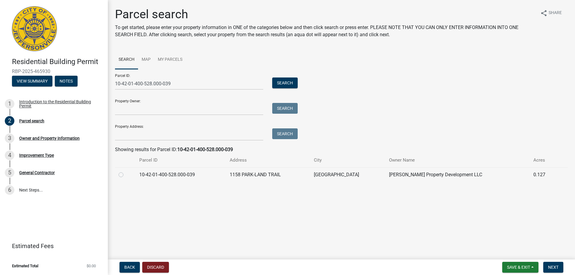
click at [126, 171] on label at bounding box center [126, 171] width 0 height 0
click at [126, 174] on input "radio" at bounding box center [128, 173] width 4 height 4
radio input "true"
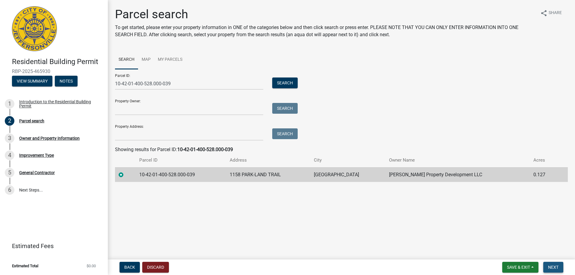
click at [554, 268] on span "Next" at bounding box center [553, 267] width 10 height 5
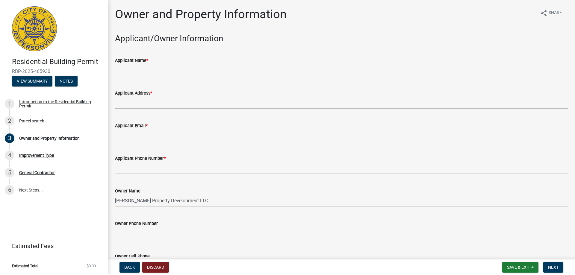
click at [146, 72] on input "Applicant Name *" at bounding box center [341, 70] width 453 height 12
type input "[PERSON_NAME]"
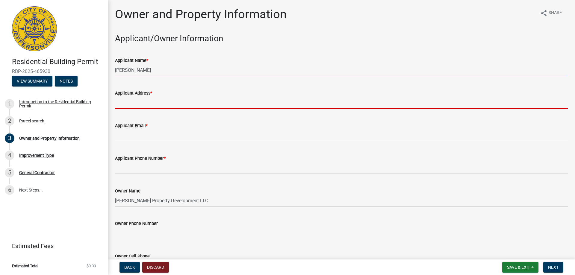
type input "[STREET_ADDRESS][PERSON_NAME]"
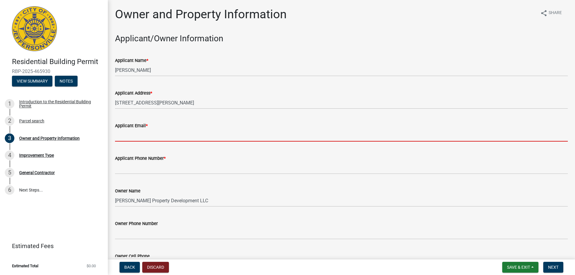
click at [151, 131] on input "Applicant Email *" at bounding box center [341, 135] width 453 height 12
type input "[EMAIL_ADDRESS][DOMAIN_NAME]"
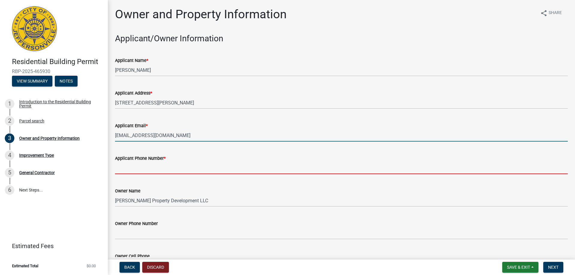
type input "8129445961"
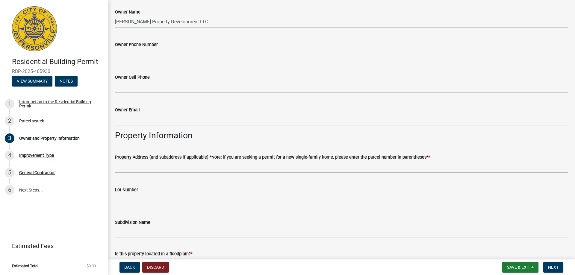
scroll to position [210, 0]
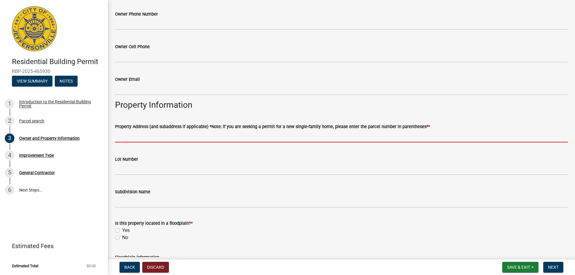
click at [133, 135] on input "Property Address (and subaddress if applicable) *Note: if you are seeking a per…" at bounding box center [341, 136] width 453 height 12
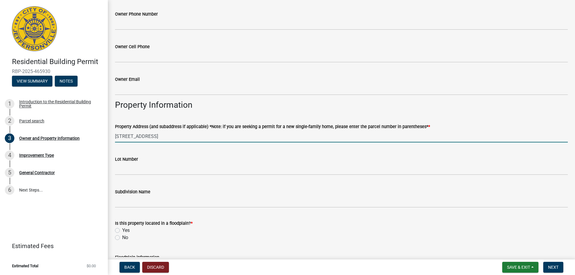
type input "1158 Parkland Trl."
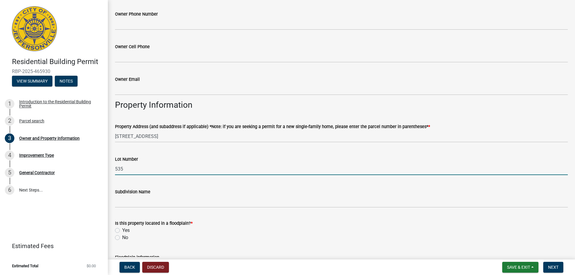
type input "535"
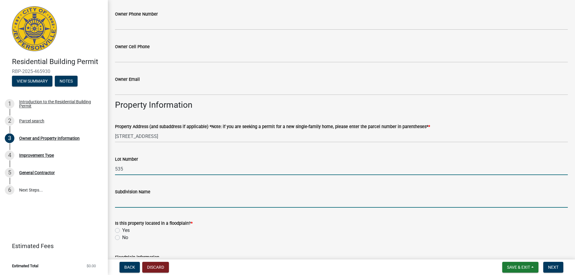
click at [159, 205] on input "Subdivision Name" at bounding box center [341, 202] width 453 height 12
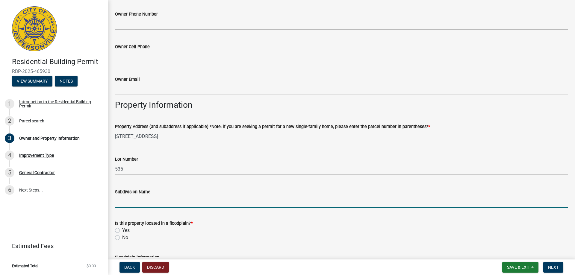
type input "[PERSON_NAME] Commons"
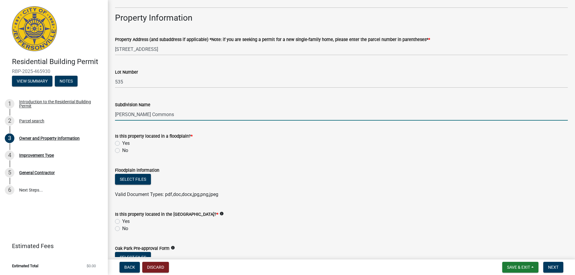
scroll to position [299, 0]
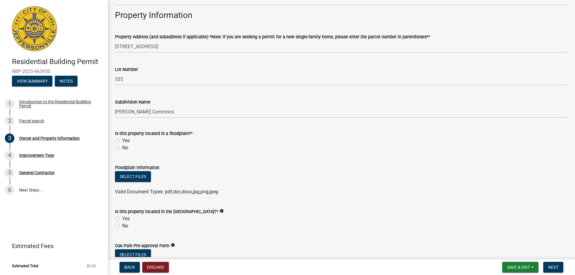
drag, startPoint x: 116, startPoint y: 148, endPoint x: 132, endPoint y: 184, distance: 39.3
click at [122, 149] on label "No" at bounding box center [125, 147] width 6 height 7
click at [122, 148] on input "No" at bounding box center [124, 146] width 4 height 4
radio input "true"
click at [122, 218] on label "Yes" at bounding box center [125, 218] width 7 height 7
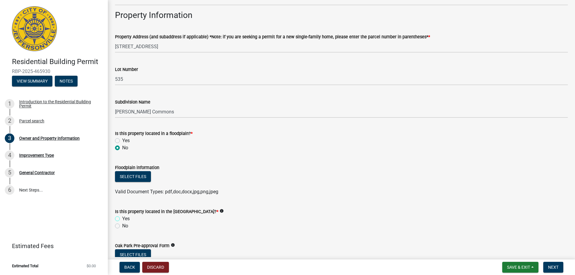
click at [122, 218] on input "Yes" at bounding box center [124, 217] width 4 height 4
radio input "true"
drag, startPoint x: 116, startPoint y: 226, endPoint x: 157, endPoint y: 218, distance: 41.5
click at [122, 226] on label "No" at bounding box center [125, 225] width 6 height 7
click at [122, 226] on input "No" at bounding box center [124, 224] width 4 height 4
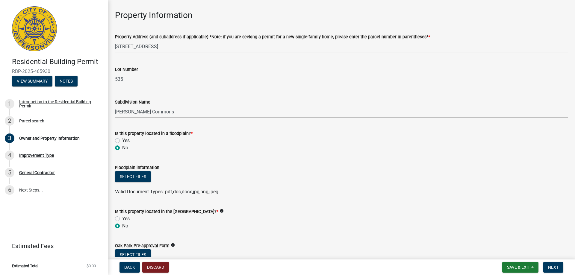
radio input "true"
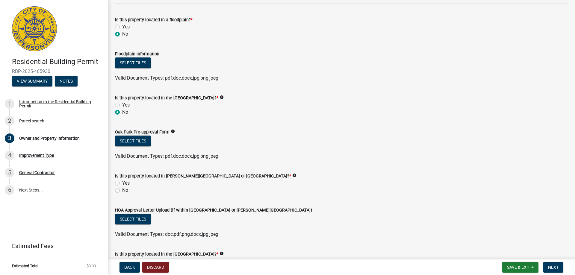
scroll to position [449, 0]
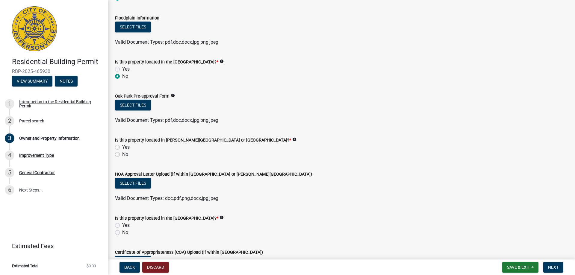
drag, startPoint x: 117, startPoint y: 147, endPoint x: 123, endPoint y: 208, distance: 61.7
click at [122, 148] on label "Yes" at bounding box center [125, 147] width 7 height 7
click at [122, 148] on input "Yes" at bounding box center [124, 146] width 4 height 4
radio input "true"
drag, startPoint x: 117, startPoint y: 232, endPoint x: 131, endPoint y: 229, distance: 14.7
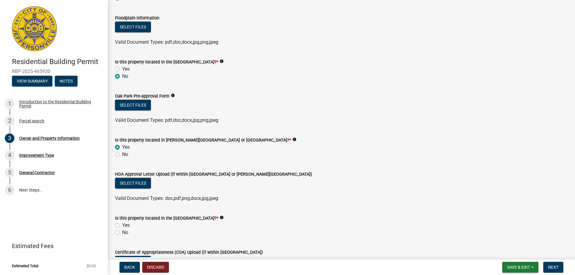
click at [122, 232] on label "No" at bounding box center [125, 232] width 6 height 7
click at [122, 232] on input "No" at bounding box center [124, 231] width 4 height 4
radio input "true"
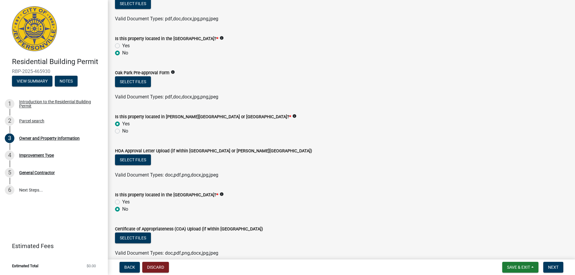
scroll to position [501, 0]
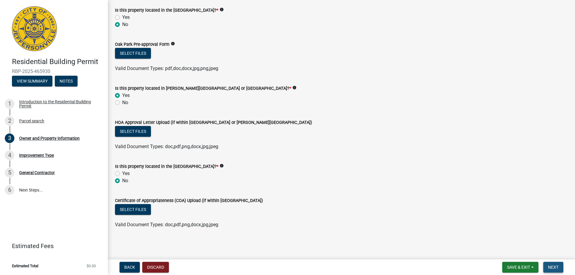
drag, startPoint x: 550, startPoint y: 267, endPoint x: 525, endPoint y: 262, distance: 25.1
click at [549, 267] on span "Next" at bounding box center [553, 267] width 10 height 5
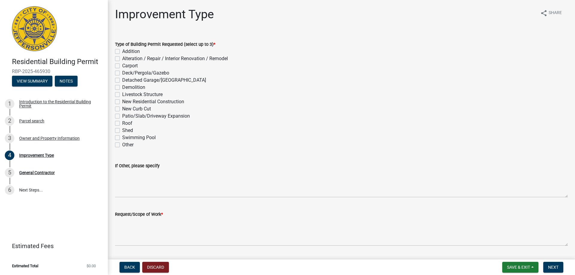
drag, startPoint x: 116, startPoint y: 101, endPoint x: 117, endPoint y: 105, distance: 3.7
click at [122, 102] on label "New Residential Construction" at bounding box center [153, 101] width 62 height 7
click at [122, 102] on input "New Residential Construction" at bounding box center [124, 100] width 4 height 4
checkbox input "true"
checkbox input "false"
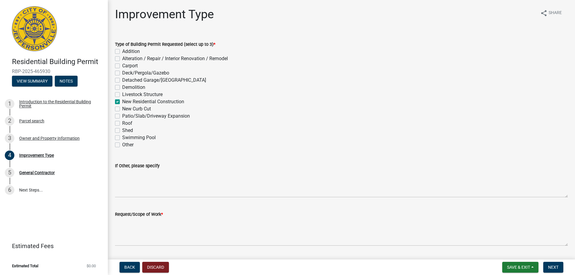
checkbox input "false"
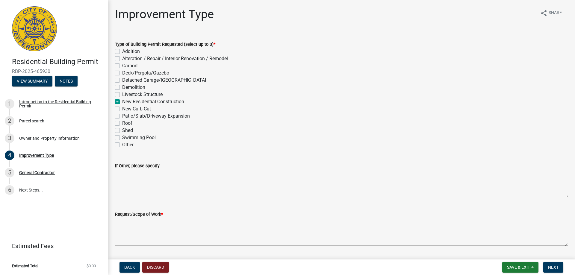
checkbox input "false"
checkbox input "true"
checkbox input "false"
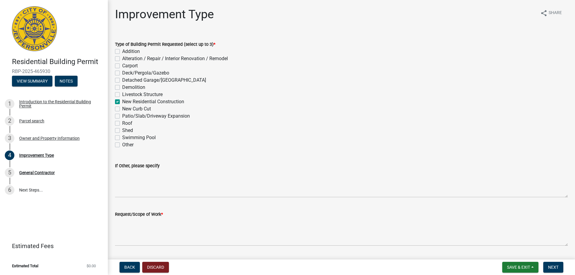
checkbox input "false"
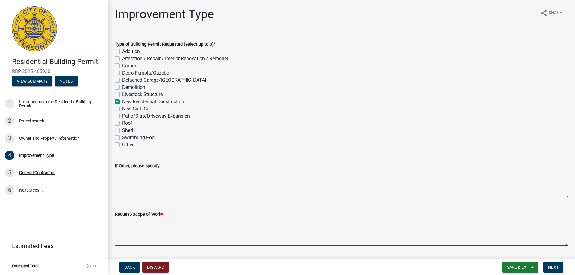
drag, startPoint x: 140, startPoint y: 224, endPoint x: 143, endPoint y: 223, distance: 3.1
click at [141, 223] on textarea "Request/Scope of Work *" at bounding box center [341, 232] width 453 height 28
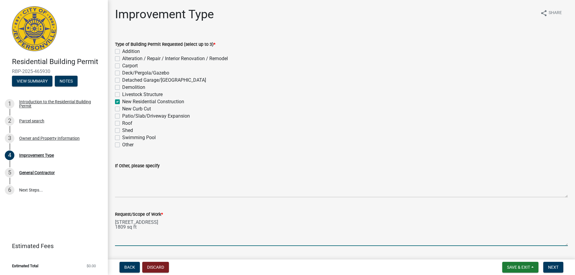
scroll to position [50, 0]
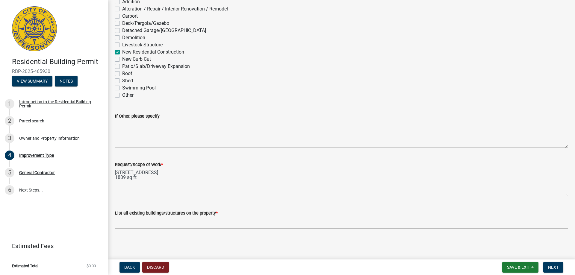
type textarea "1158 Parkland Trl., Lot # 535 1809 sq ft"
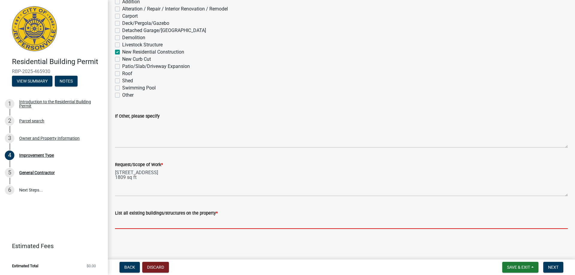
click at [122, 220] on input "List all existing buildings/structures on the property *" at bounding box center [341, 223] width 453 height 12
type input "garage, porch, patio"
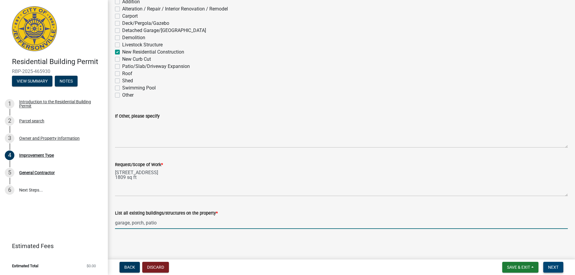
drag, startPoint x: 557, startPoint y: 268, endPoint x: 541, endPoint y: 260, distance: 17.3
click at [556, 267] on span "Next" at bounding box center [553, 267] width 10 height 5
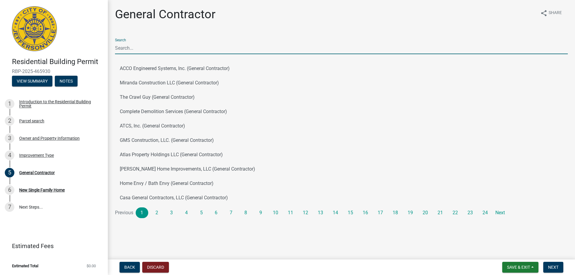
click at [146, 50] on input "Search" at bounding box center [341, 48] width 453 height 12
type input "premier homes"
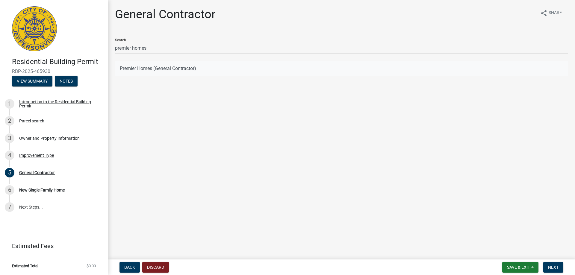
drag, startPoint x: 156, startPoint y: 69, endPoint x: 161, endPoint y: 73, distance: 6.3
click at [160, 72] on button "Premier Homes (General Contractor)" at bounding box center [341, 68] width 453 height 14
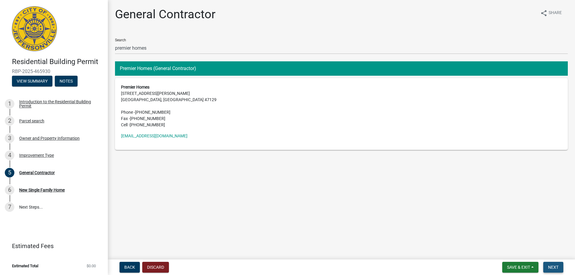
drag, startPoint x: 557, startPoint y: 267, endPoint x: 548, endPoint y: 263, distance: 9.9
click at [556, 266] on span "Next" at bounding box center [553, 267] width 10 height 5
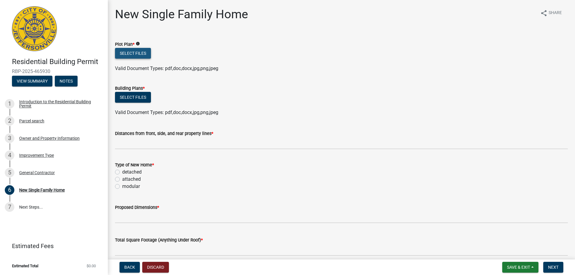
click at [135, 49] on button "Select files" at bounding box center [133, 53] width 36 height 11
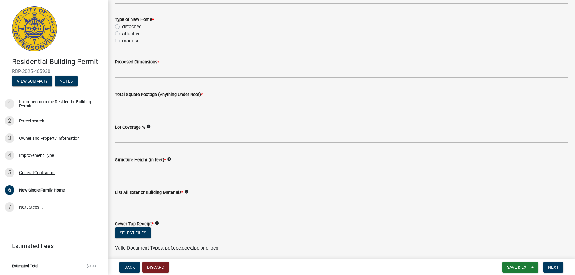
scroll to position [180, 0]
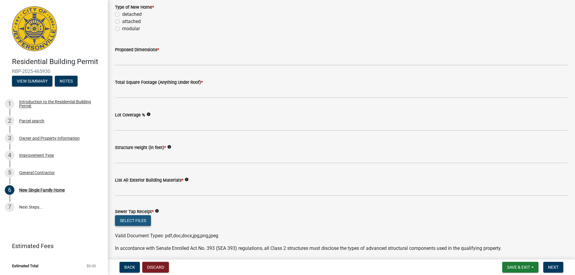
click at [142, 219] on button "Select files" at bounding box center [133, 220] width 36 height 11
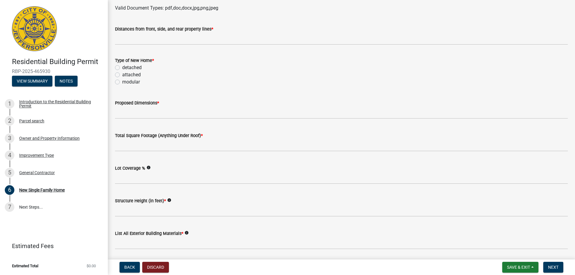
scroll to position [30, 0]
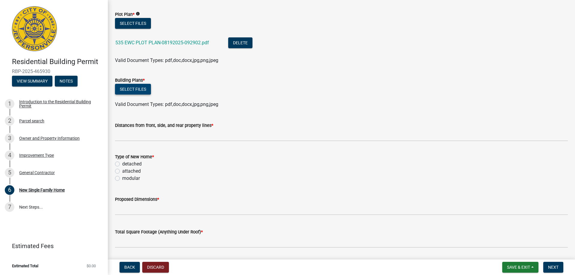
click at [143, 89] on button "Select files" at bounding box center [133, 89] width 36 height 11
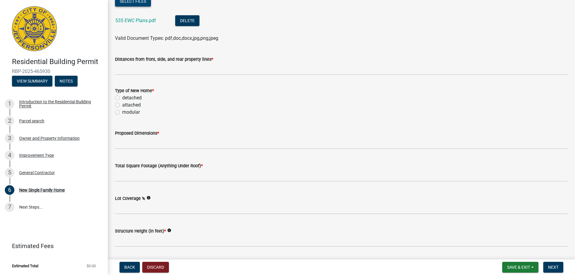
scroll to position [120, 0]
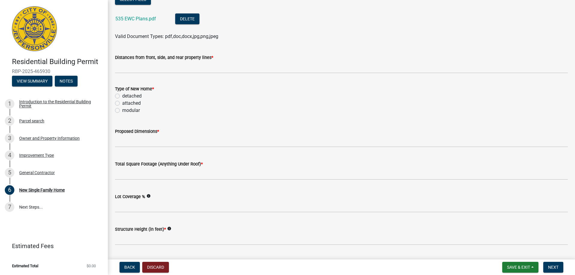
drag, startPoint x: 117, startPoint y: 97, endPoint x: 121, endPoint y: 117, distance: 20.7
click at [122, 97] on label "detached" at bounding box center [131, 96] width 19 height 7
click at [122, 96] on input "detached" at bounding box center [124, 95] width 4 height 4
radio input "true"
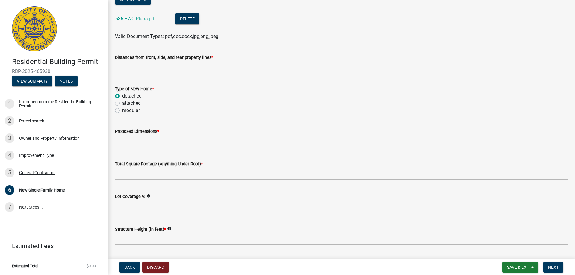
drag, startPoint x: 129, startPoint y: 142, endPoint x: 138, endPoint y: 152, distance: 13.6
click at [130, 143] on input "Proposed Dimensions *" at bounding box center [341, 141] width 453 height 12
type input "na"
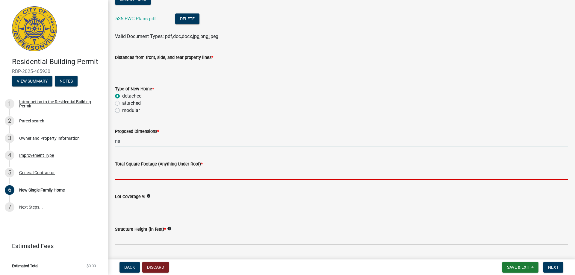
drag, startPoint x: 143, startPoint y: 173, endPoint x: 150, endPoint y: 176, distance: 7.9
click at [144, 173] on input "Total Square Footage (Anything Under Roof) *" at bounding box center [341, 174] width 453 height 12
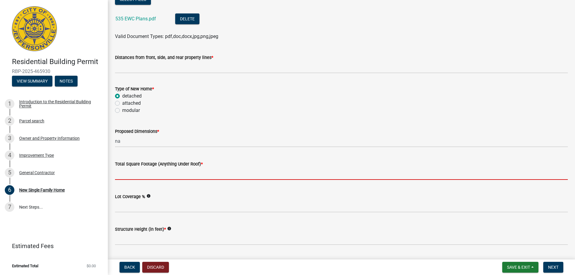
type input "1809"
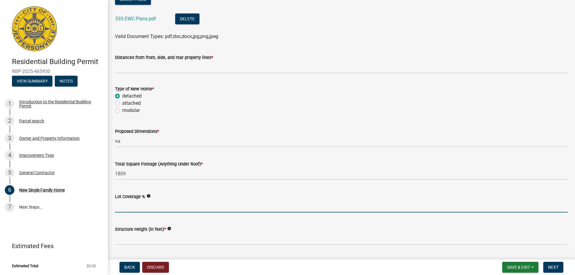
click at [151, 207] on input "Lot Coverage %" at bounding box center [341, 206] width 453 height 12
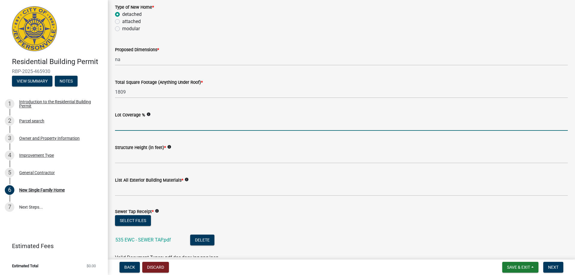
scroll to position [210, 0]
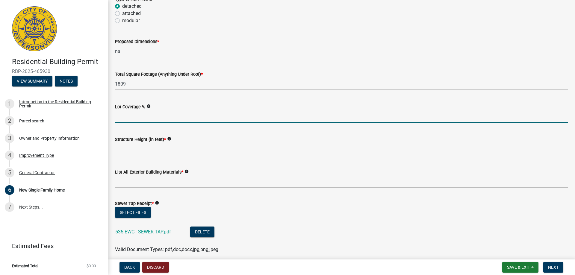
click at [147, 150] on input "Structure Height (in feet) *" at bounding box center [341, 149] width 453 height 12
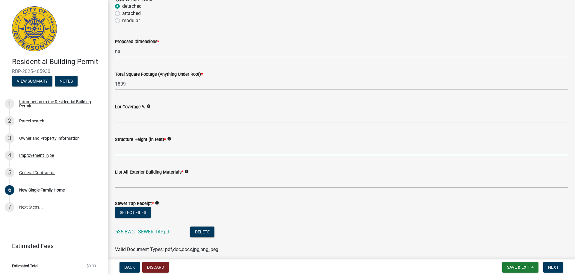
type input "17-10"
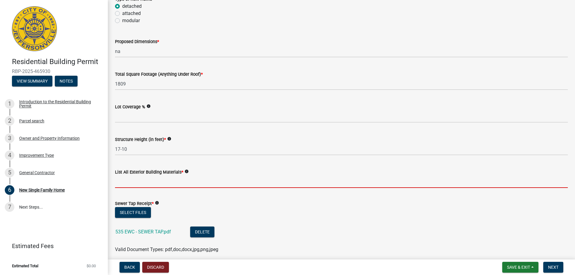
click at [164, 180] on input "List All Exterior Building Materials *" at bounding box center [341, 182] width 453 height 12
type input "shake, brick skirt"
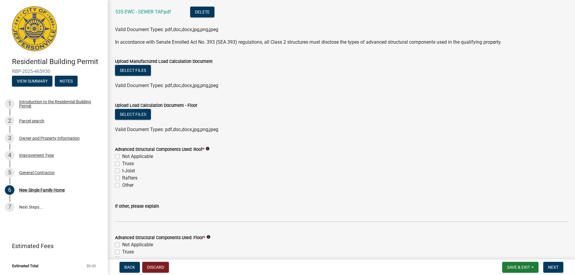
scroll to position [419, 0]
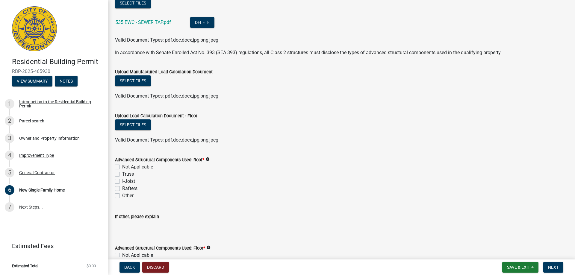
drag, startPoint x: 116, startPoint y: 174, endPoint x: 147, endPoint y: 174, distance: 31.1
click at [122, 174] on label "Truss" at bounding box center [128, 174] width 12 height 7
click at [122, 174] on input "Truss" at bounding box center [124, 173] width 4 height 4
checkbox input "true"
checkbox input "false"
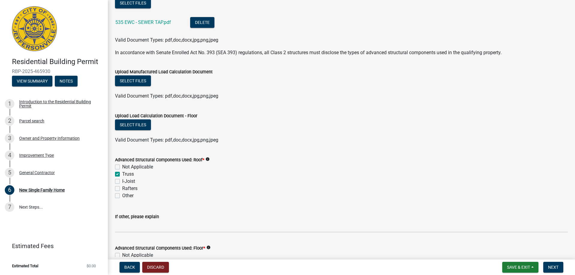
checkbox input "true"
checkbox input "false"
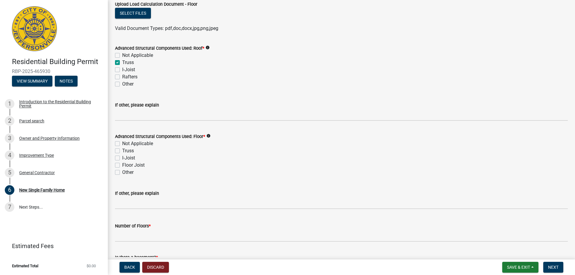
scroll to position [539, 0]
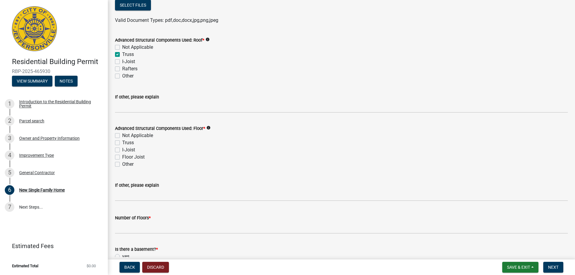
drag, startPoint x: 117, startPoint y: 158, endPoint x: 131, endPoint y: 170, distance: 18.7
click at [122, 158] on label "Floor Joist" at bounding box center [133, 157] width 22 height 7
click at [122, 158] on input "Floor Joist" at bounding box center [124, 156] width 4 height 4
checkbox input "true"
checkbox input "false"
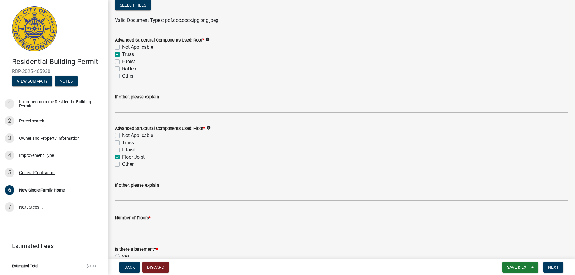
checkbox input "false"
checkbox input "true"
checkbox input "false"
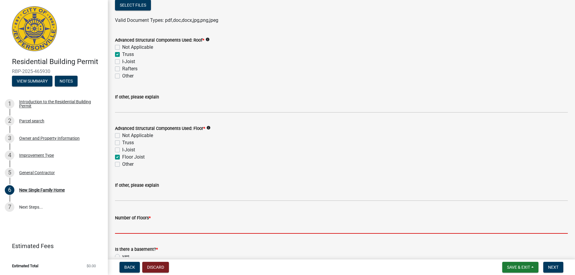
drag, startPoint x: 129, startPoint y: 222, endPoint x: 132, endPoint y: 222, distance: 3.3
click at [131, 222] on input "Number of Floors *" at bounding box center [341, 228] width 453 height 12
type input "1"
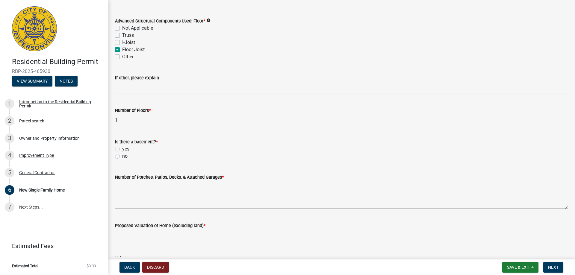
scroll to position [659, 0]
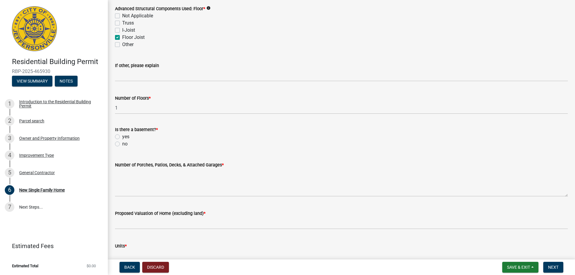
click at [122, 144] on label "no" at bounding box center [124, 143] width 5 height 7
click at [122, 144] on input "no" at bounding box center [124, 142] width 4 height 4
radio input "true"
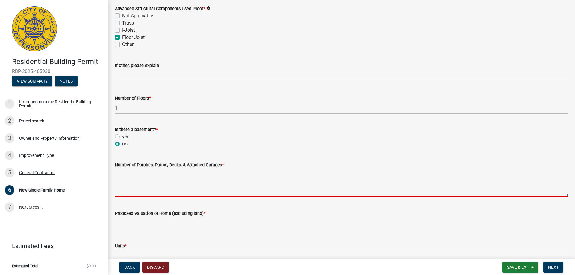
click at [122, 177] on textarea "Number of Porches, Patios, Decks, & Attached Garages *" at bounding box center [341, 183] width 453 height 28
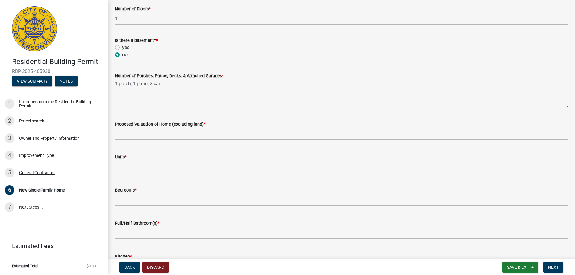
scroll to position [749, 0]
type textarea "1 porch, 1 patio, 2 car"
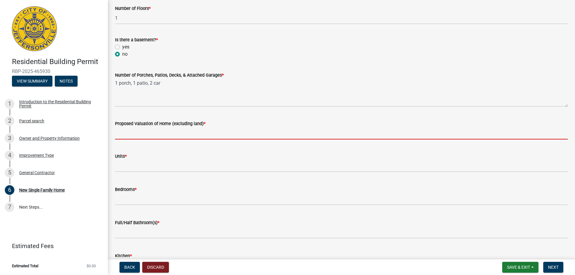
click at [135, 132] on input "Proposed Valuation of Home (excluding land) *" at bounding box center [341, 133] width 453 height 12
type input "370,000.00"
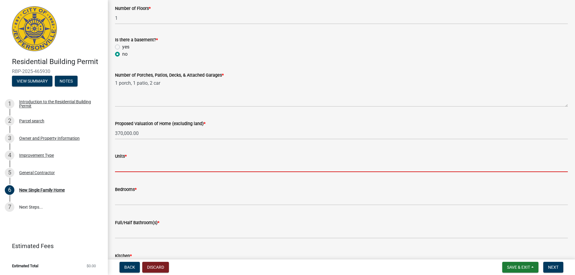
drag, startPoint x: 132, startPoint y: 166, endPoint x: 137, endPoint y: 171, distance: 6.6
click at [132, 166] on input "text" at bounding box center [341, 166] width 453 height 12
type input "1"
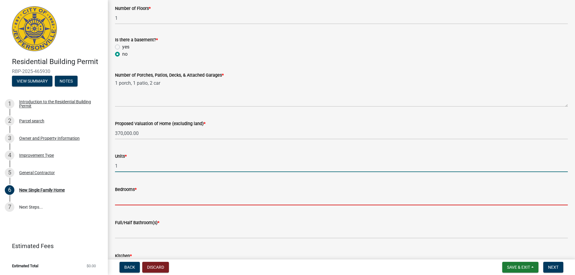
click at [133, 199] on input "text" at bounding box center [341, 199] width 453 height 12
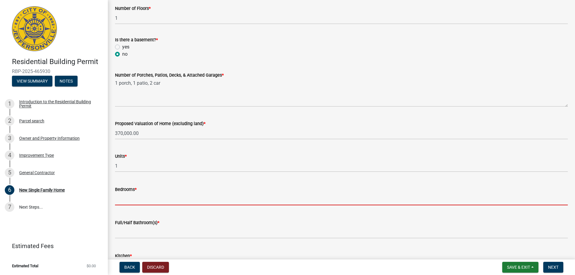
type input "3"
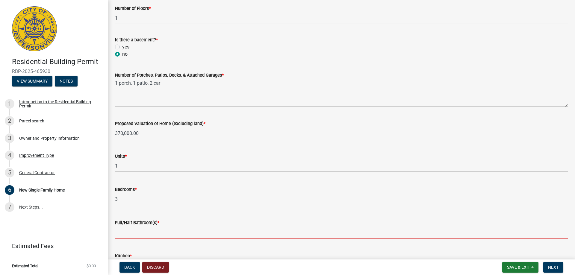
click at [141, 228] on input "text" at bounding box center [341, 232] width 453 height 12
type input "2"
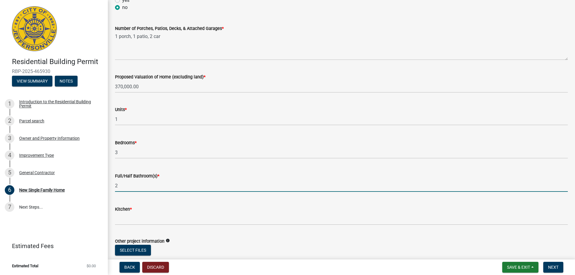
scroll to position [836, 0]
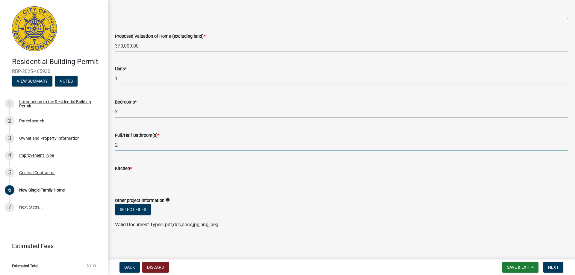
click at [117, 175] on input "text" at bounding box center [341, 178] width 453 height 12
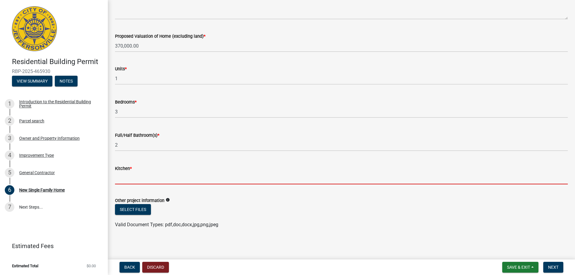
type input "1"
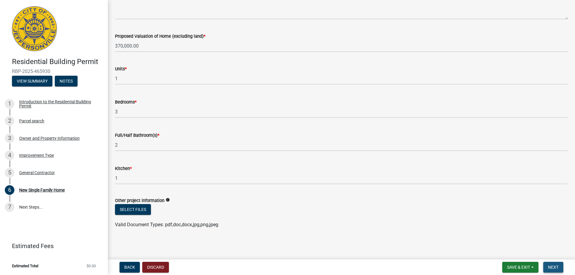
drag, startPoint x: 544, startPoint y: 267, endPoint x: 539, endPoint y: 267, distance: 5.4
click at [544, 267] on button "Next" at bounding box center [553, 267] width 20 height 11
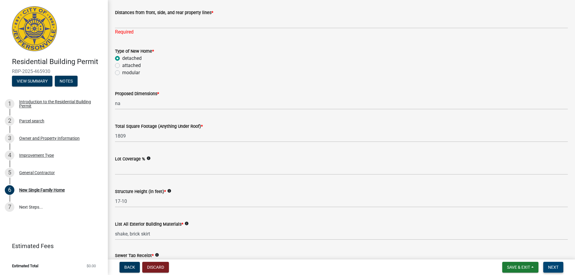
scroll to position [65, 0]
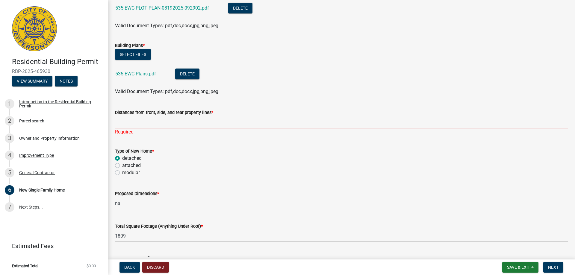
click at [168, 123] on input "Distances from front, side, and rear property lines *" at bounding box center [341, 122] width 453 height 12
type input "na"
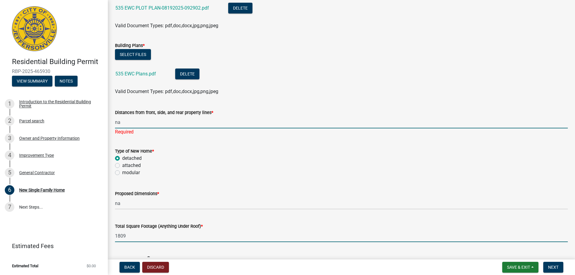
click at [309, 229] on form "Total Square Footage (Anything Under Roof) * 1809" at bounding box center [341, 232] width 453 height 19
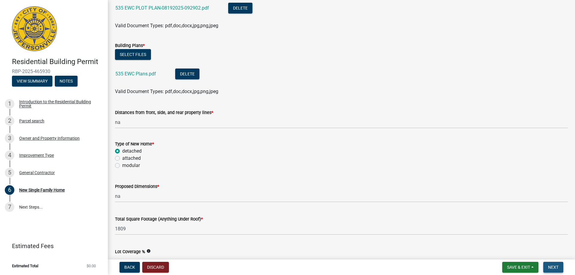
click at [551, 268] on span "Next" at bounding box center [553, 267] width 10 height 5
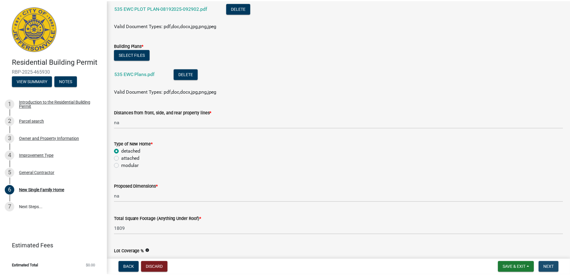
scroll to position [0, 0]
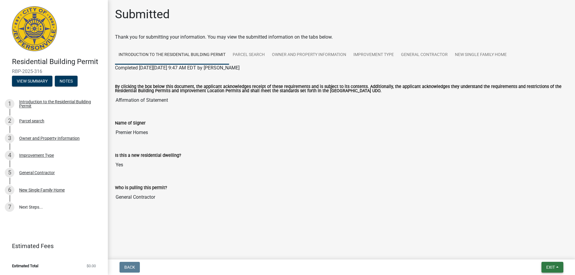
click at [548, 270] on button "Exit" at bounding box center [552, 267] width 22 height 11
click at [534, 251] on button "Save & Exit" at bounding box center [539, 252] width 48 height 14
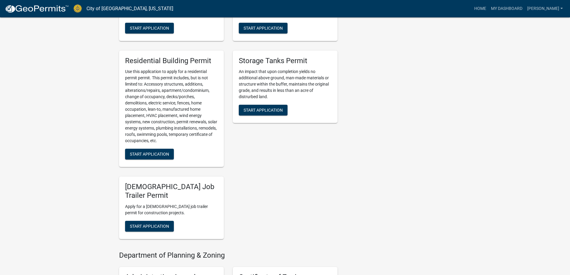
scroll to position [389, 0]
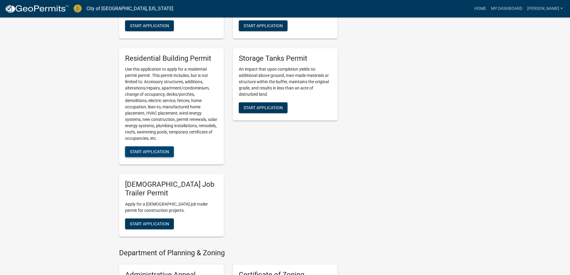
click at [157, 151] on span "Start Application" at bounding box center [149, 151] width 39 height 5
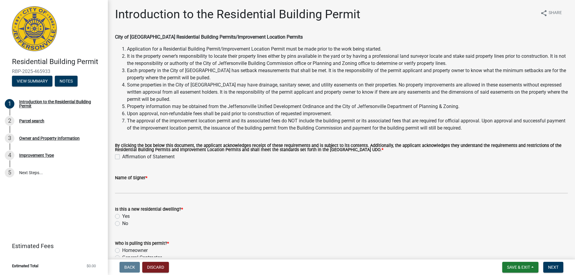
click at [117, 155] on div "Affirmation of Statement" at bounding box center [341, 156] width 453 height 7
click at [122, 158] on label "Affirmation of Statement" at bounding box center [148, 156] width 52 height 7
click at [122, 157] on input "Affirmation of Statement" at bounding box center [124, 155] width 4 height 4
checkbox input "true"
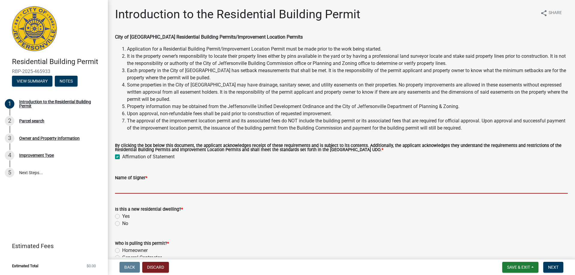
click at [127, 188] on input "Name of Signer *" at bounding box center [341, 187] width 453 height 12
type input "Premier Homes"
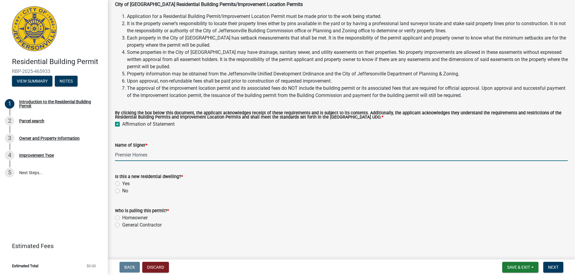
scroll to position [33, 0]
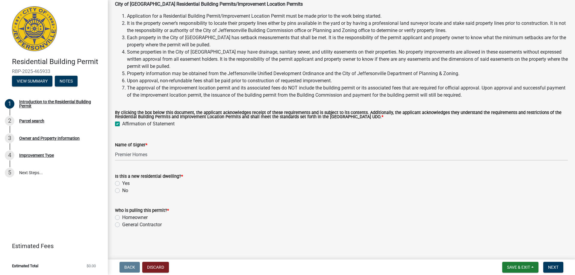
click at [122, 182] on label "Yes" at bounding box center [125, 183] width 7 height 7
click at [122, 182] on input "Yes" at bounding box center [124, 182] width 4 height 4
radio input "true"
drag, startPoint x: 116, startPoint y: 225, endPoint x: 119, endPoint y: 227, distance: 4.1
click at [122, 225] on label "General Contractor" at bounding box center [142, 224] width 40 height 7
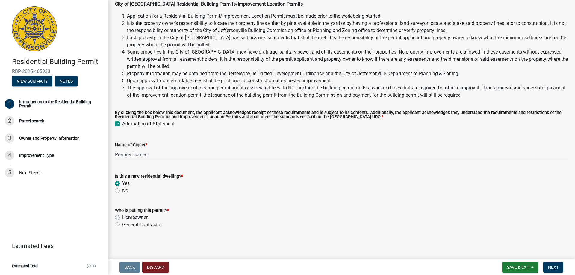
click at [122, 225] on input "General Contractor" at bounding box center [124, 223] width 4 height 4
radio input "true"
click at [557, 268] on span "Next" at bounding box center [553, 267] width 10 height 5
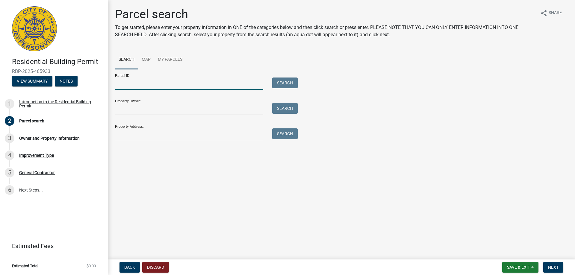
click at [133, 84] on input "Parcel ID:" at bounding box center [189, 84] width 148 height 12
type input "10-42-01-400-602.000-039"
click at [276, 90] on form "Parcel ID: 10-42-01-400-602.000-039 Search Property Owner: Search Property Addr…" at bounding box center [205, 105] width 180 height 72
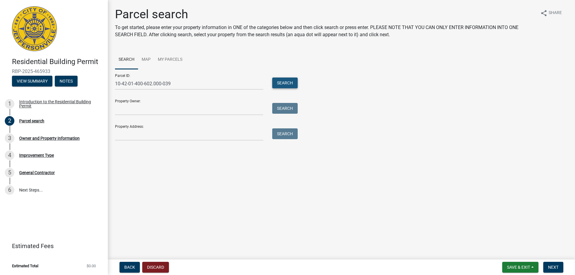
click at [281, 82] on button "Search" at bounding box center [284, 83] width 25 height 11
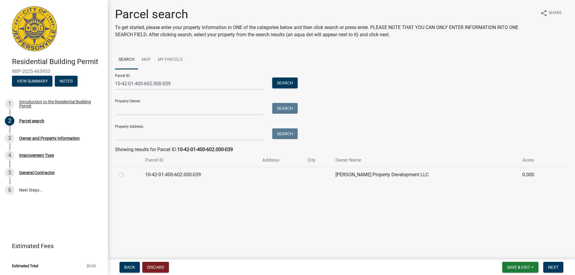
drag, startPoint x: 120, startPoint y: 176, endPoint x: 123, endPoint y: 177, distance: 3.5
click at [126, 171] on label at bounding box center [126, 171] width 0 height 0
click at [126, 175] on input "radio" at bounding box center [128, 173] width 4 height 4
radio input "true"
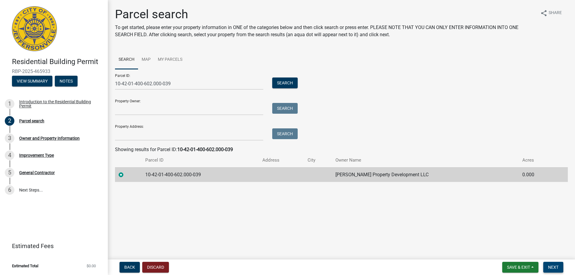
click at [558, 270] on button "Next" at bounding box center [553, 267] width 20 height 11
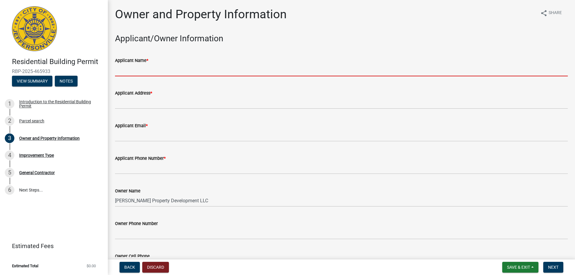
click at [164, 72] on input "Applicant Name *" at bounding box center [341, 70] width 453 height 12
type input "[PERSON_NAME]"
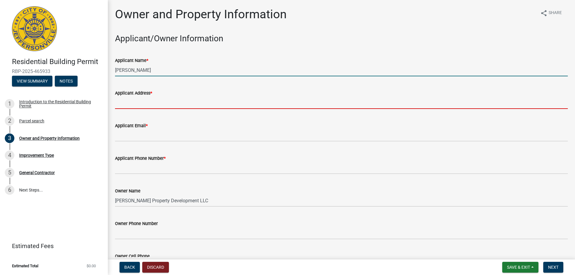
type input "[STREET_ADDRESS][PERSON_NAME]"
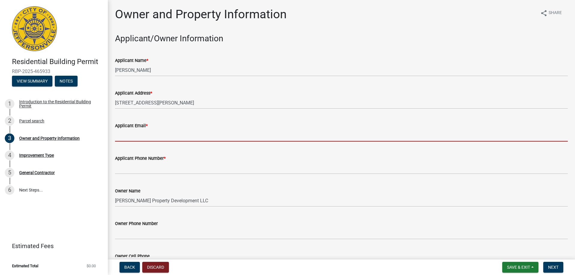
click at [156, 137] on input "Applicant Email *" at bounding box center [341, 135] width 453 height 12
type input "[EMAIL_ADDRESS][DOMAIN_NAME]"
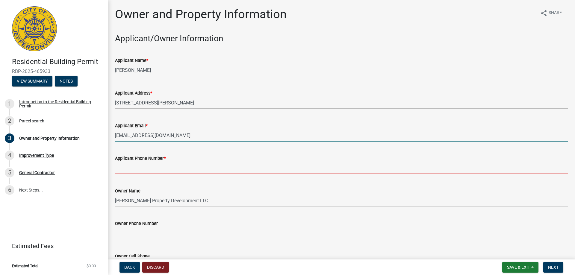
type input "8129445961"
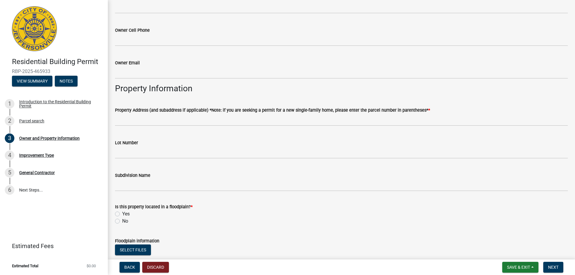
scroll to position [240, 0]
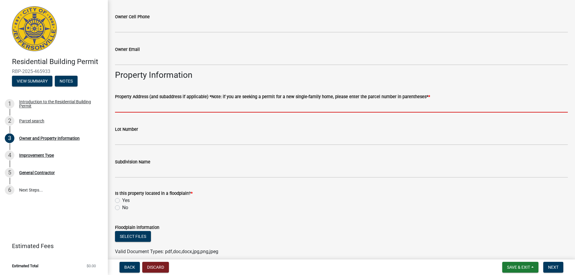
click at [152, 105] on input "Property Address (and subaddress if applicable) *Note: if you are seeking a per…" at bounding box center [341, 106] width 453 height 12
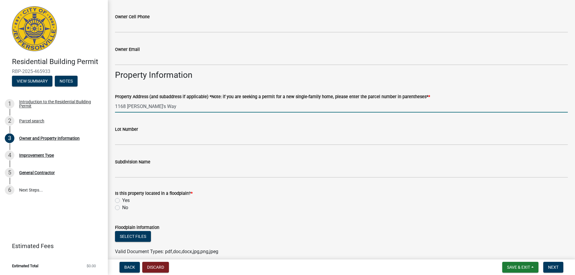
type input "1168 Dustin's Way"
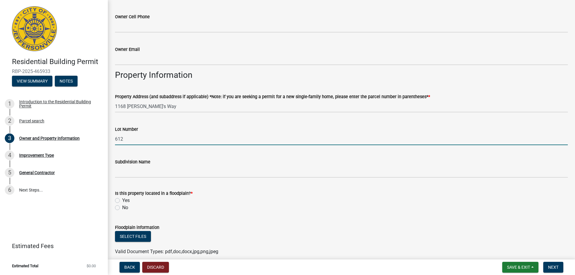
type input "612"
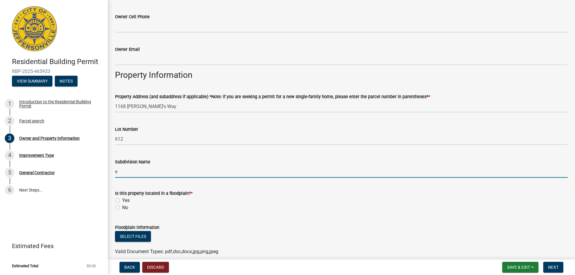
type input "[PERSON_NAME] Commons"
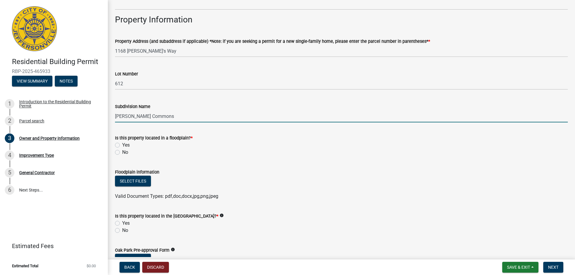
scroll to position [299, 0]
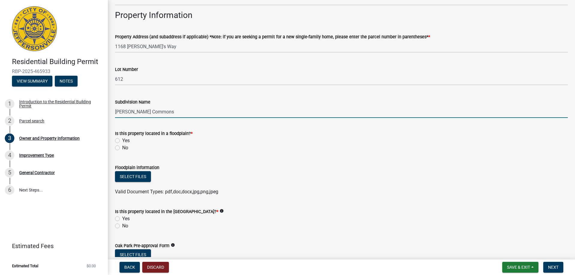
click at [122, 146] on label "No" at bounding box center [125, 147] width 6 height 7
click at [122, 146] on input "No" at bounding box center [124, 146] width 4 height 4
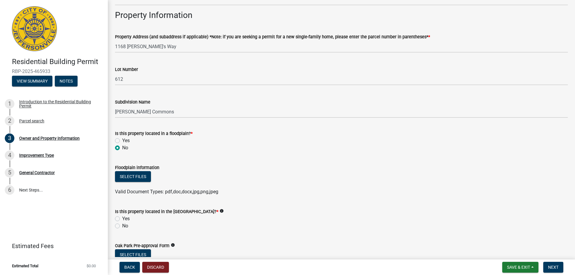
radio input "true"
drag, startPoint x: 117, startPoint y: 226, endPoint x: 136, endPoint y: 220, distance: 19.4
click at [122, 226] on label "No" at bounding box center [125, 225] width 6 height 7
click at [122, 226] on input "No" at bounding box center [124, 224] width 4 height 4
radio input "true"
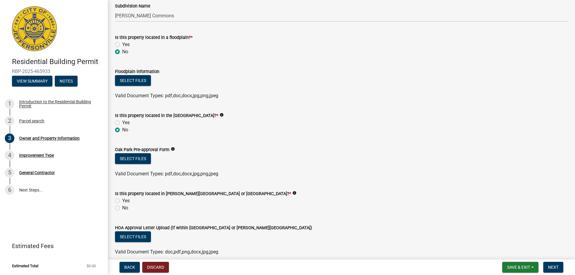
scroll to position [449, 0]
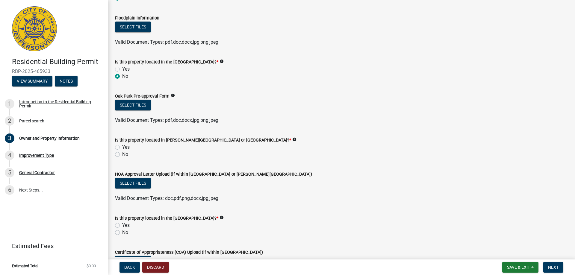
click at [122, 146] on label "Yes" at bounding box center [125, 147] width 7 height 7
click at [122, 146] on input "Yes" at bounding box center [124, 146] width 4 height 4
radio input "true"
click at [122, 231] on label "No" at bounding box center [125, 232] width 6 height 7
click at [122, 231] on input "No" at bounding box center [124, 231] width 4 height 4
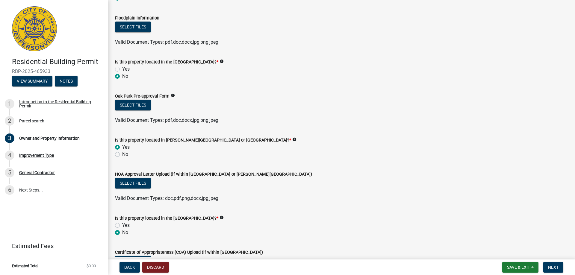
radio input "true"
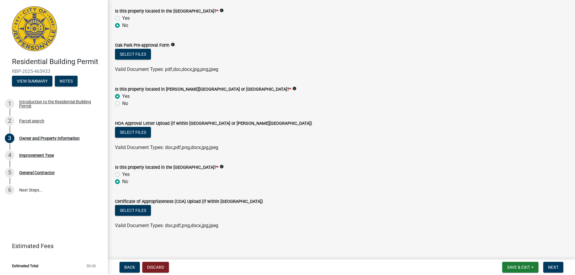
scroll to position [501, 0]
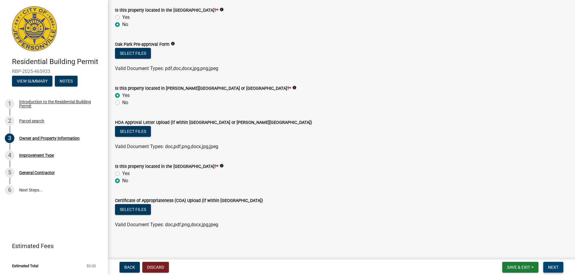
click at [555, 267] on span "Next" at bounding box center [553, 267] width 10 height 5
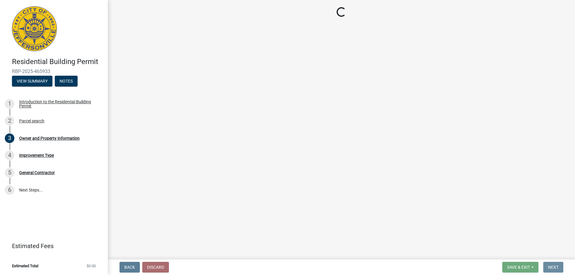
scroll to position [0, 0]
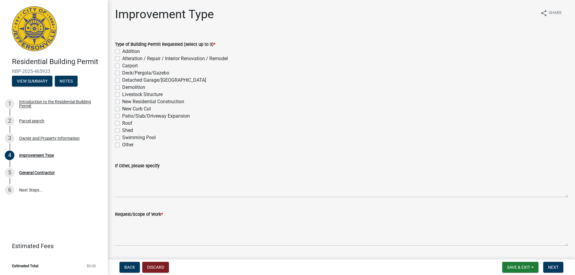
click at [122, 102] on label "New Residential Construction" at bounding box center [153, 101] width 62 height 7
click at [122, 102] on input "New Residential Construction" at bounding box center [124, 100] width 4 height 4
checkbox input "true"
checkbox input "false"
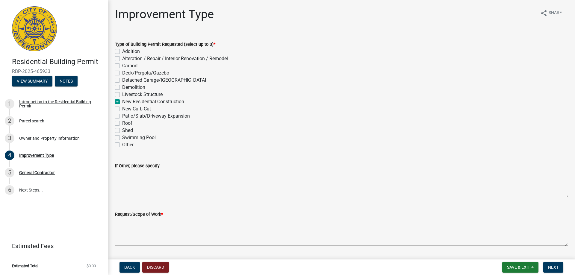
checkbox input "false"
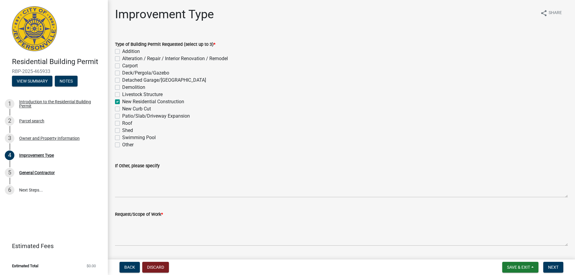
checkbox input "true"
checkbox input "false"
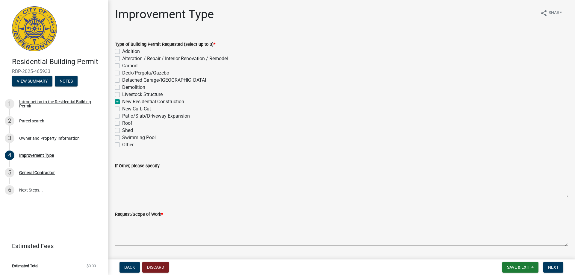
checkbox input "false"
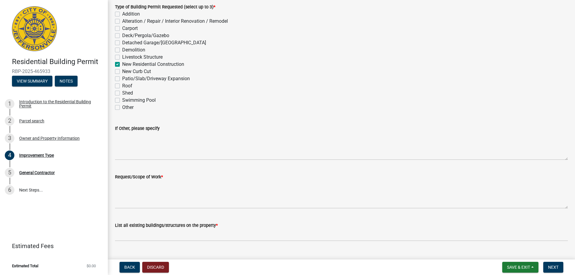
scroll to position [50, 0]
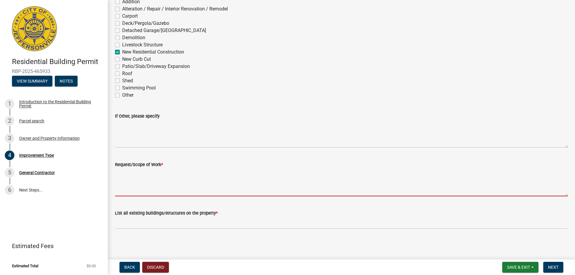
click at [161, 169] on textarea "Request/Scope of Work *" at bounding box center [341, 182] width 453 height 28
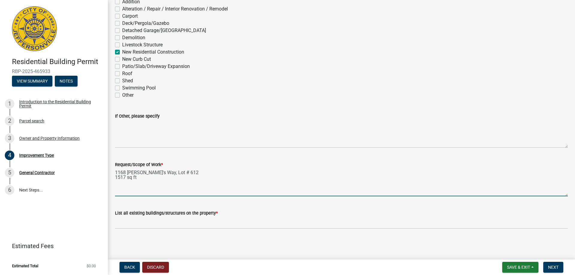
type textarea "1168 Dustin's Way, Lot # 612 1517 sq ft"
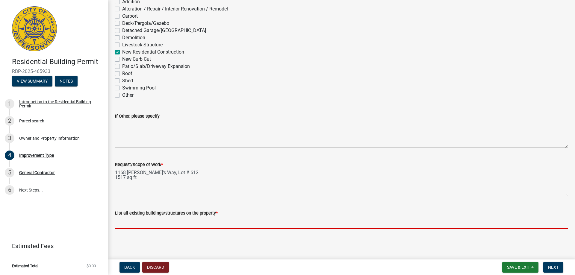
click at [134, 225] on input "List all existing buildings/structures on the property *" at bounding box center [341, 223] width 453 height 12
type input "garage, porch, patio"
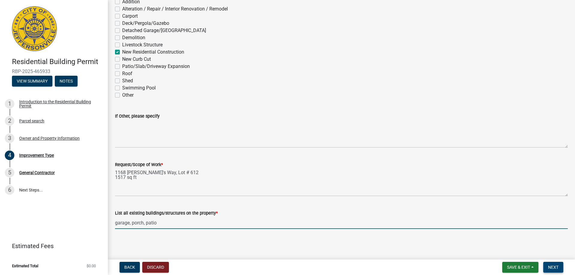
click at [552, 268] on span "Next" at bounding box center [553, 267] width 10 height 5
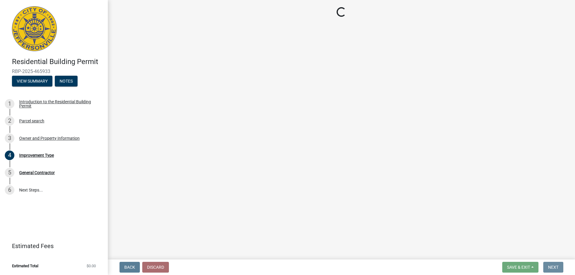
scroll to position [0, 0]
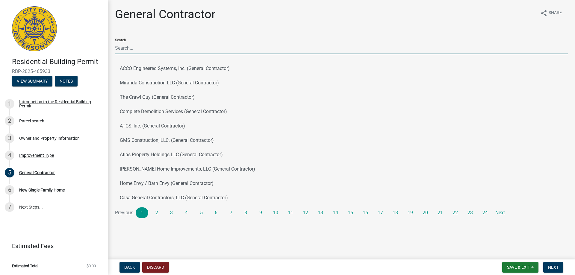
click at [154, 49] on input "Search" at bounding box center [341, 48] width 453 height 12
type input "premier homes"
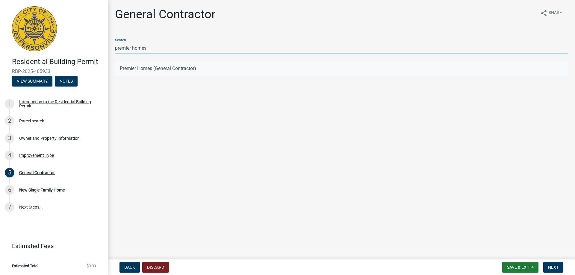
drag, startPoint x: 170, startPoint y: 68, endPoint x: 305, endPoint y: 140, distance: 152.3
click at [171, 68] on button "Premier Homes (General Contractor)" at bounding box center [341, 68] width 453 height 14
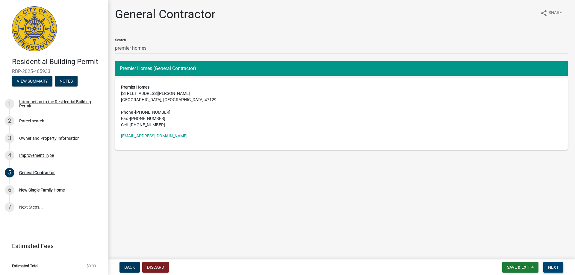
drag, startPoint x: 555, startPoint y: 267, endPoint x: 545, endPoint y: 267, distance: 10.2
click at [555, 267] on span "Next" at bounding box center [553, 267] width 10 height 5
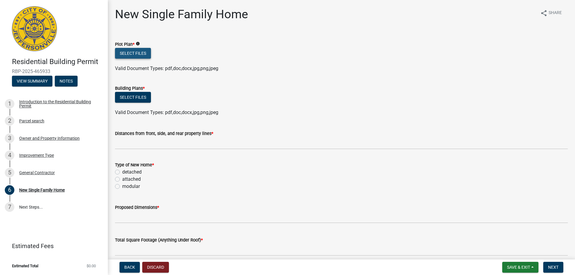
click at [138, 54] on button "Select files" at bounding box center [133, 53] width 36 height 11
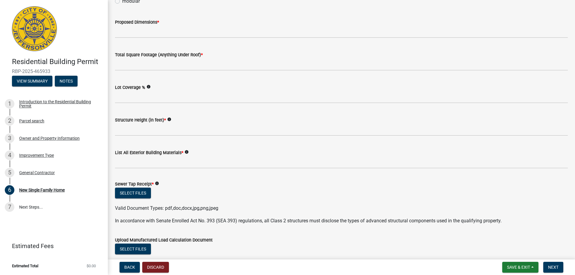
scroll to position [210, 0]
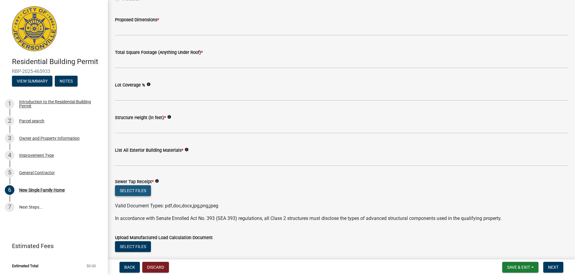
click at [138, 191] on button "Select files" at bounding box center [133, 190] width 36 height 11
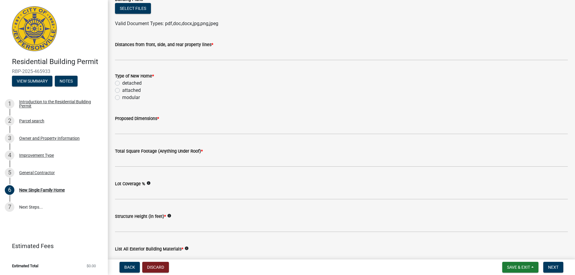
scroll to position [60, 0]
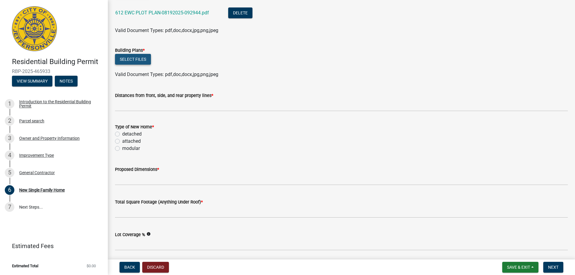
click at [135, 61] on button "Select files" at bounding box center [133, 59] width 36 height 11
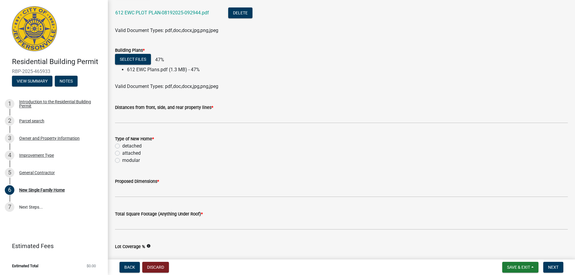
drag, startPoint x: 117, startPoint y: 146, endPoint x: 120, endPoint y: 150, distance: 4.7
click at [122, 147] on label "detached" at bounding box center [131, 146] width 19 height 7
click at [122, 146] on input "detached" at bounding box center [124, 145] width 4 height 4
radio input "true"
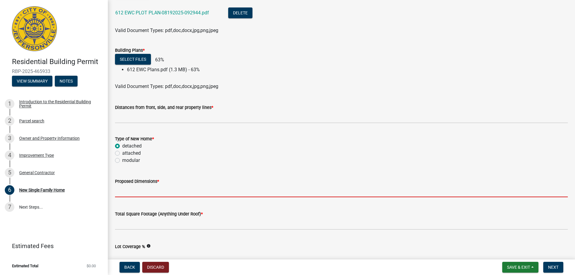
click at [138, 193] on input "Proposed Dimensions *" at bounding box center [341, 191] width 453 height 12
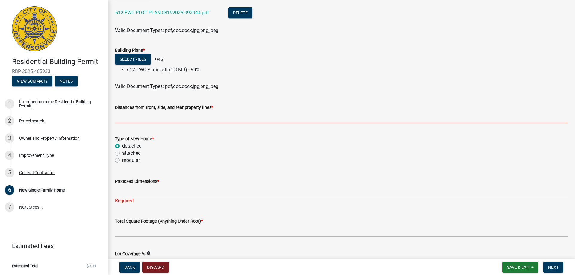
click at [162, 113] on input "Distances from front, side, and rear property lines *" at bounding box center [341, 117] width 453 height 12
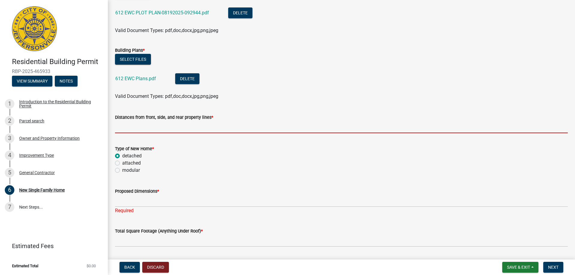
type input "na"
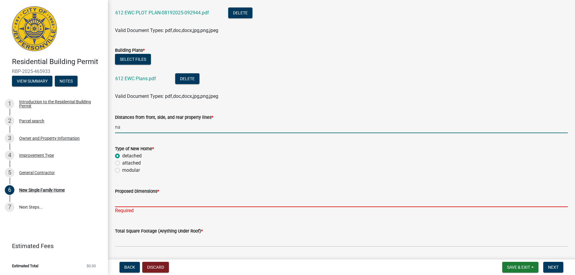
click at [147, 202] on input "Proposed Dimensions *" at bounding box center [341, 201] width 453 height 12
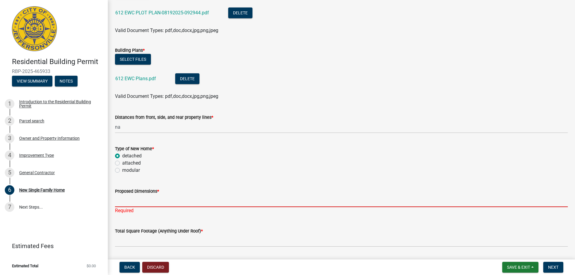
type input "na"
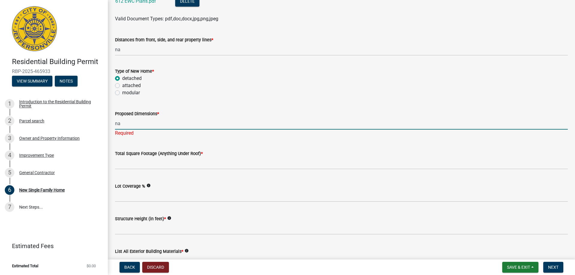
scroll to position [150, 0]
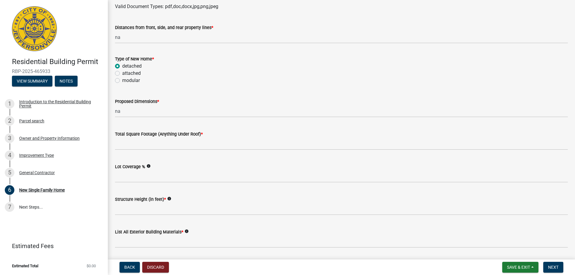
click at [233, 131] on div "Total Square Footage (Anything Under Roof) *" at bounding box center [341, 136] width 453 height 28
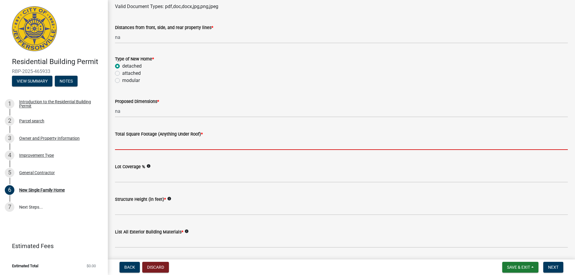
drag, startPoint x: 148, startPoint y: 141, endPoint x: 157, endPoint y: 150, distance: 12.9
click at [149, 142] on input "Total Square Footage (Anything Under Roof) *" at bounding box center [341, 144] width 453 height 12
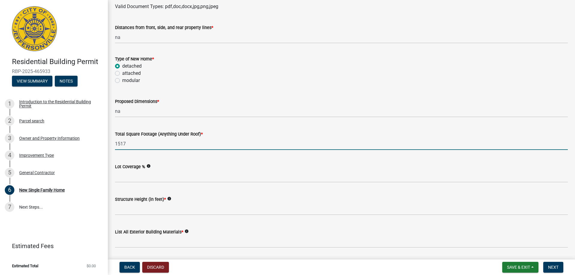
type input "1517"
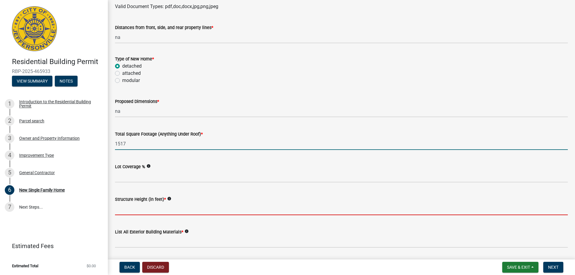
click at [140, 206] on input "Structure Height (in feet) *" at bounding box center [341, 209] width 453 height 12
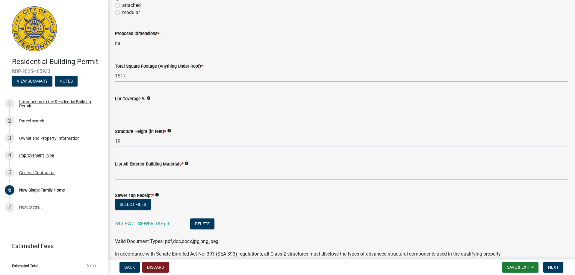
scroll to position [240, 0]
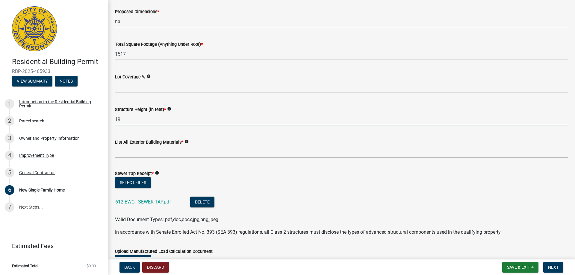
type input "19"
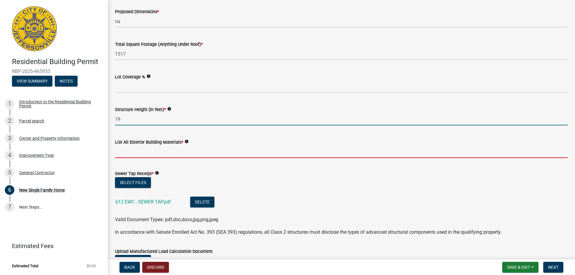
click at [124, 150] on input "List All Exterior Building Materials *" at bounding box center [341, 152] width 453 height 12
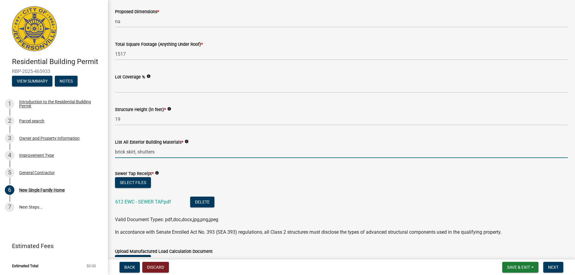
type input "brick skirt, shutters"
click at [164, 190] on wm-upload "Select files 612 EWC - SEWER TAP.pdf Delete Valid Document Types: pdf,doc,docx,…" at bounding box center [341, 200] width 453 height 46
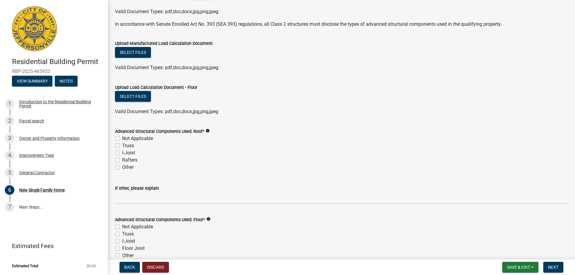
scroll to position [449, 0]
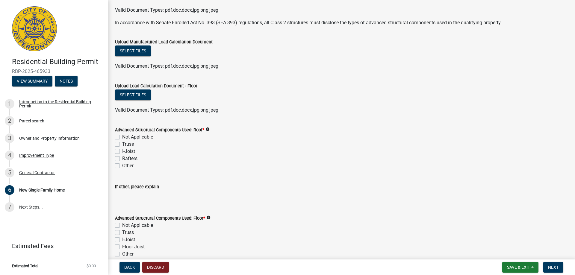
click at [122, 144] on label "Truss" at bounding box center [128, 144] width 12 height 7
click at [122, 144] on input "Truss" at bounding box center [124, 143] width 4 height 4
checkbox input "true"
checkbox input "false"
checkbox input "true"
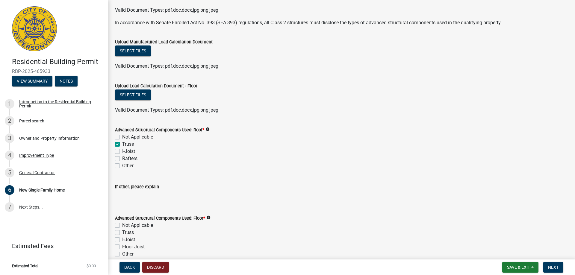
checkbox input "false"
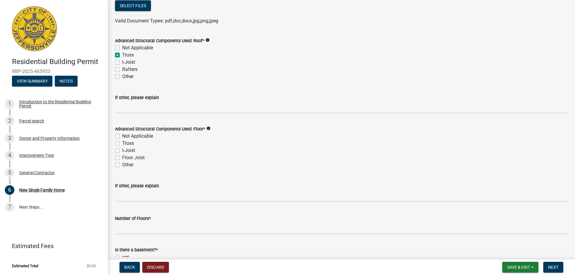
scroll to position [539, 0]
click at [122, 157] on label "Floor Joist" at bounding box center [133, 157] width 22 height 7
click at [122, 157] on input "Floor Joist" at bounding box center [124, 156] width 4 height 4
checkbox input "true"
checkbox input "false"
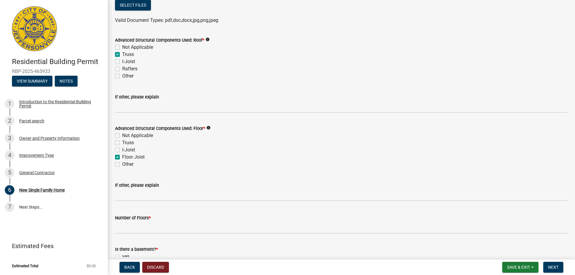
checkbox input "false"
checkbox input "true"
checkbox input "false"
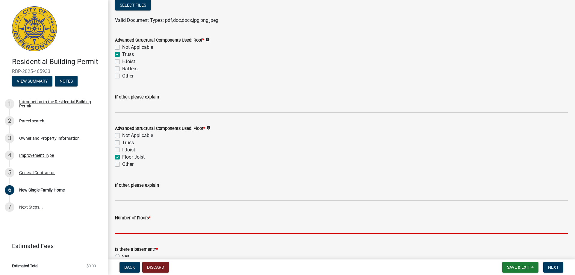
drag, startPoint x: 128, startPoint y: 226, endPoint x: 143, endPoint y: 234, distance: 17.4
click at [128, 226] on input "Number of Floors *" at bounding box center [341, 228] width 453 height 12
type input "1"
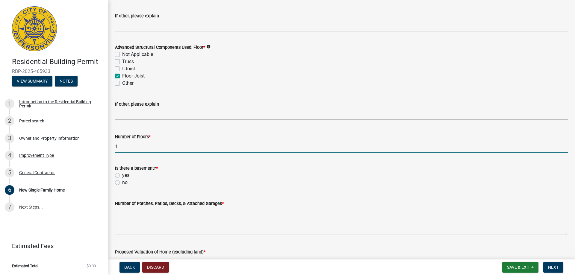
scroll to position [629, 0]
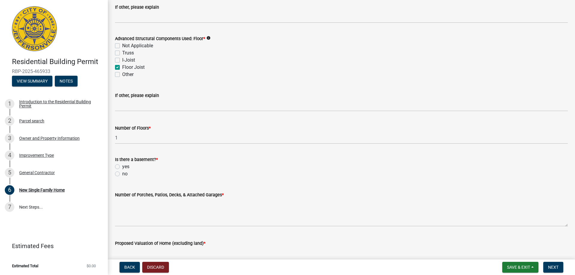
drag, startPoint x: 116, startPoint y: 172, endPoint x: 140, endPoint y: 196, distance: 33.2
click at [122, 173] on label "no" at bounding box center [124, 173] width 5 height 7
click at [122, 173] on input "no" at bounding box center [124, 172] width 4 height 4
radio input "true"
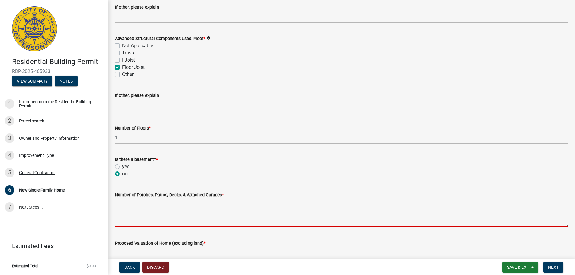
click at [143, 209] on textarea "Number of Porches, Patios, Decks, & Attached Garages *" at bounding box center [341, 213] width 453 height 28
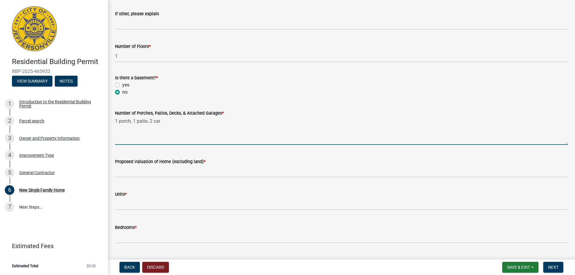
scroll to position [719, 0]
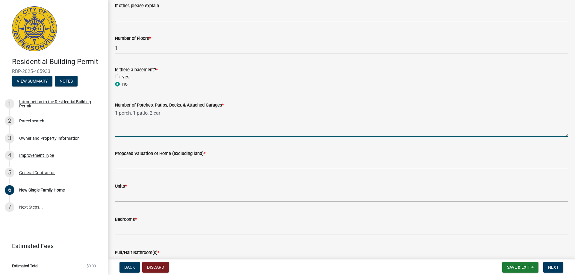
type textarea "1 porch, 1 patio, 2 car"
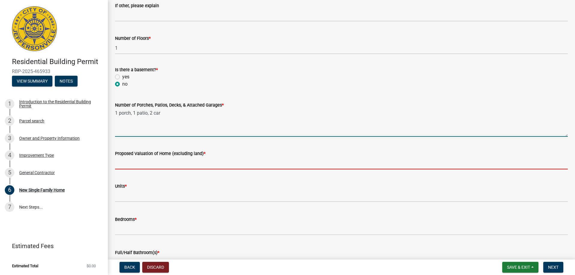
click at [132, 164] on input "Proposed Valuation of Home (excluding land) *" at bounding box center [341, 163] width 453 height 12
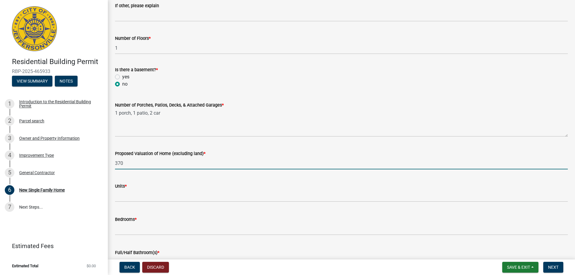
type input "370,000.00"
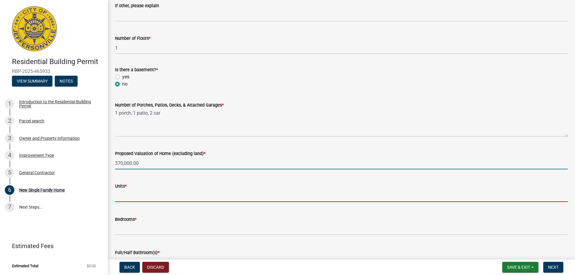
click at [134, 193] on input "text" at bounding box center [341, 196] width 453 height 12
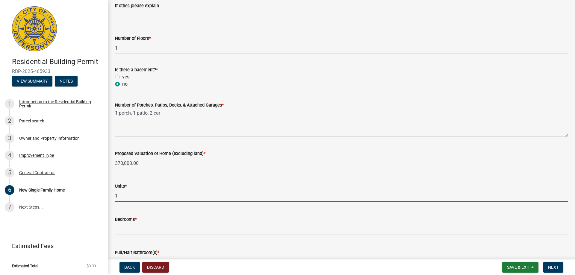
type input "1"
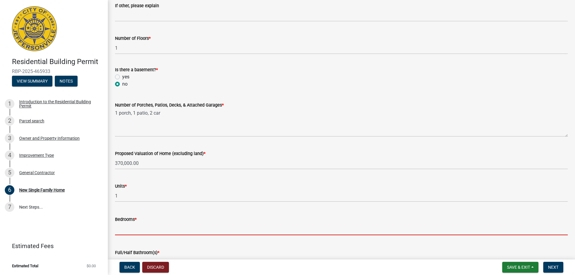
click at [125, 227] on input "text" at bounding box center [341, 229] width 453 height 12
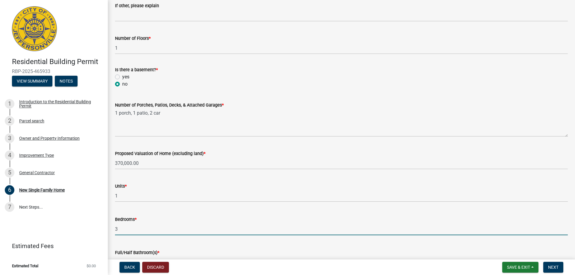
type input "3"
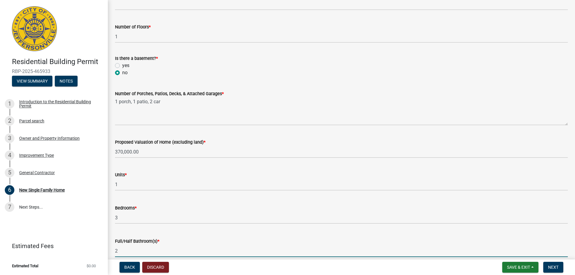
type input "2"
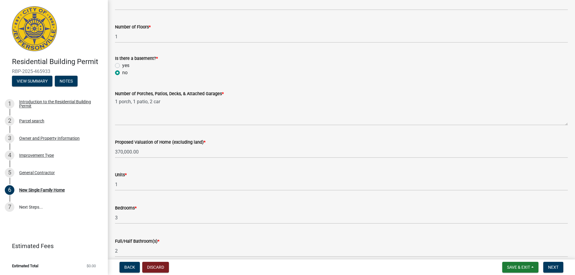
scroll to position [836, 0]
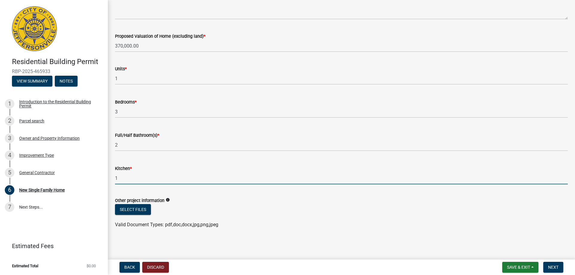
type input "1"
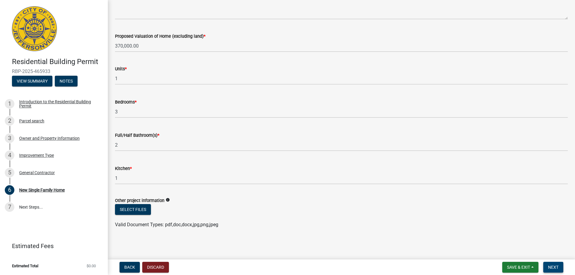
click at [548, 268] on button "Next" at bounding box center [553, 267] width 20 height 11
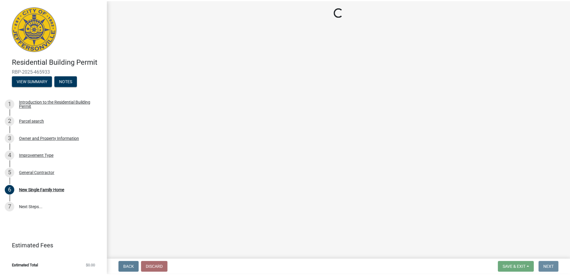
scroll to position [0, 0]
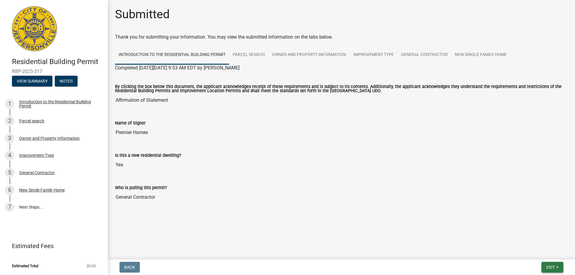
click at [549, 267] on span "Exit" at bounding box center [550, 267] width 9 height 5
click at [530, 254] on button "Save & Exit" at bounding box center [539, 252] width 48 height 14
